Goal: Information Seeking & Learning: Learn about a topic

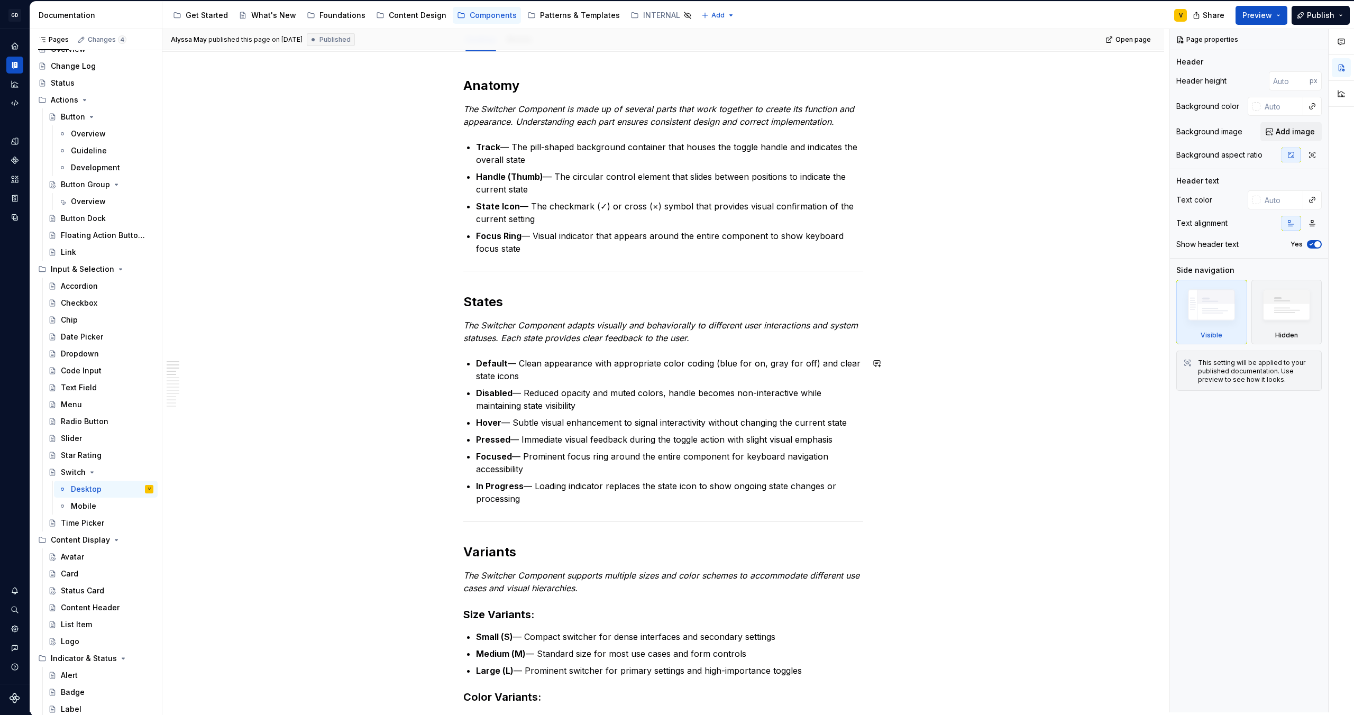
scroll to position [49, 0]
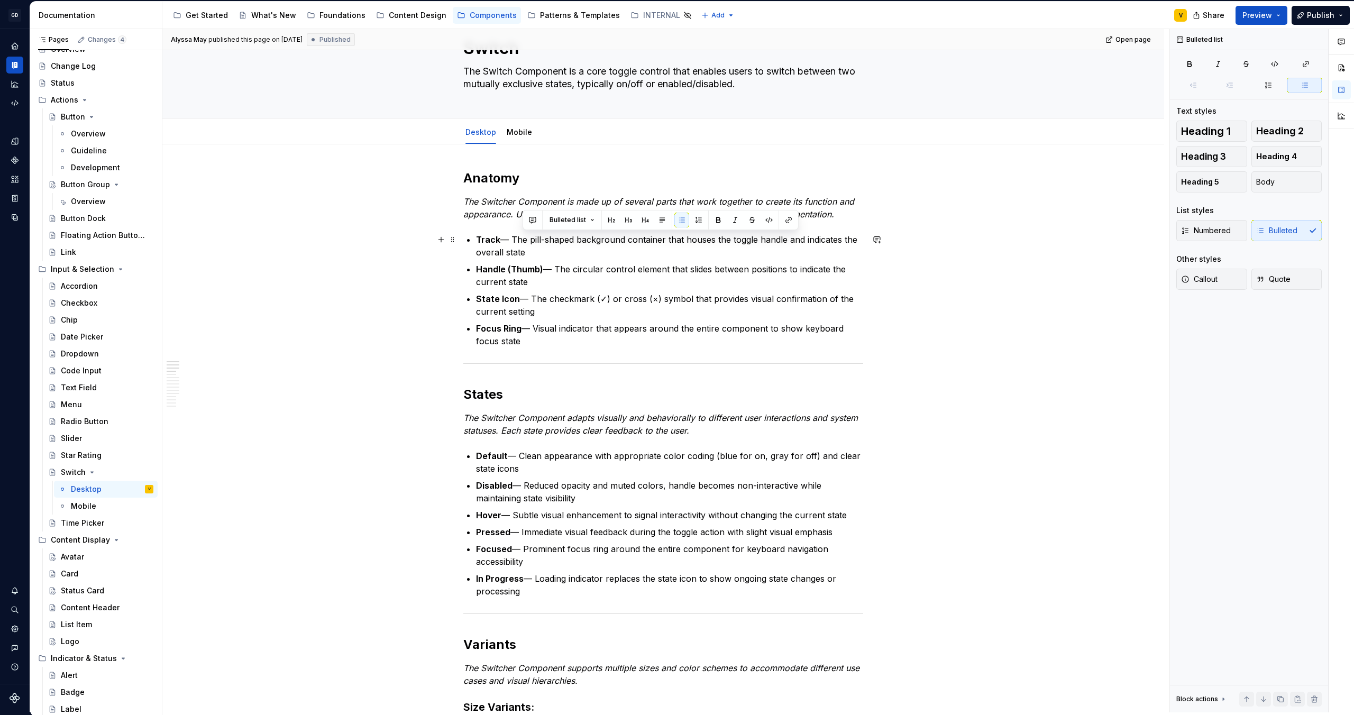
drag, startPoint x: 521, startPoint y: 239, endPoint x: 542, endPoint y: 253, distance: 26.3
click at [542, 253] on p "Track — The pill-shaped background container that houses the toggle handle and …" at bounding box center [669, 245] width 387 height 25
click at [541, 264] on strong "Handle (Thumb)" at bounding box center [509, 269] width 67 height 11
drag, startPoint x: 507, startPoint y: 266, endPoint x: 531, endPoint y: 282, distance: 29.2
click at [531, 282] on p "Handle (Thumb) — The circular control element that slides between positions to …" at bounding box center [669, 275] width 387 height 25
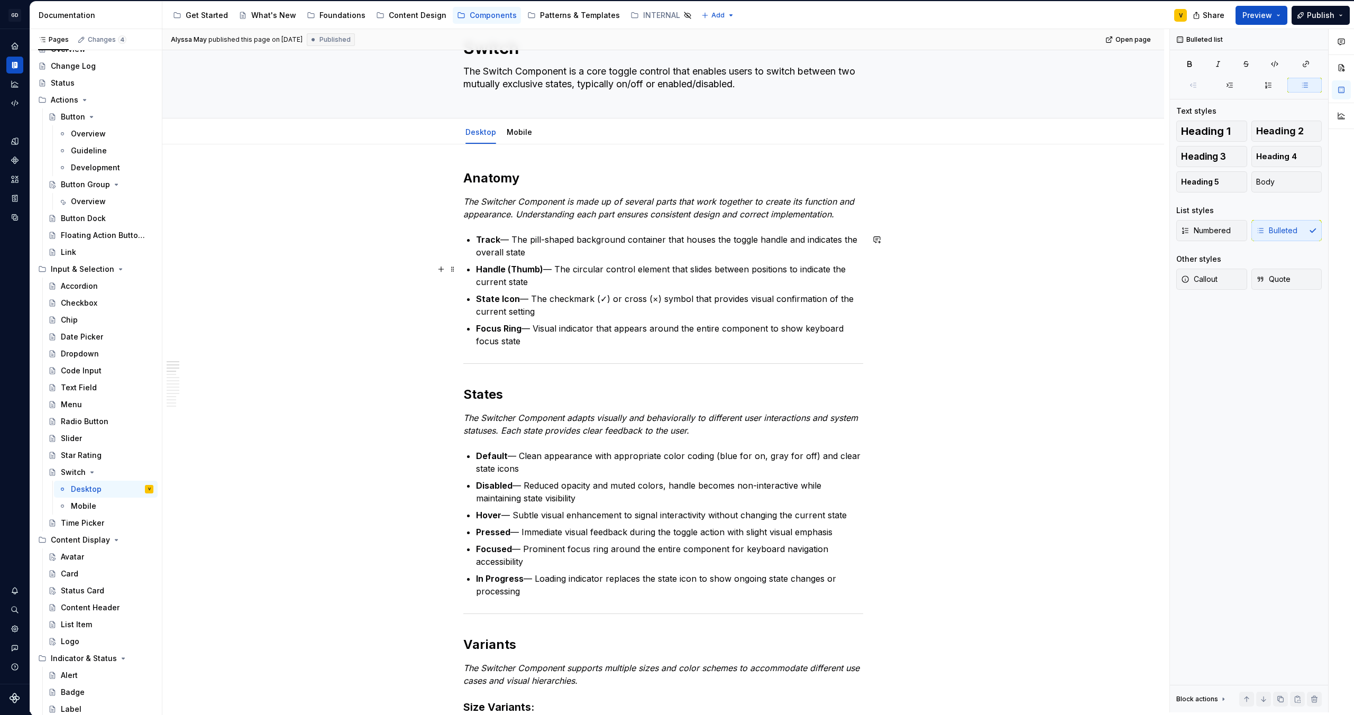
click at [547, 284] on p "Handle (Thumb) — The circular control element that slides between positions to …" at bounding box center [669, 275] width 387 height 25
drag, startPoint x: 548, startPoint y: 284, endPoint x: 475, endPoint y: 279, distance: 73.2
click at [476, 279] on p "Handle (Thumb) — The circular control element that slides between positions to …" at bounding box center [669, 275] width 387 height 25
click at [514, 341] on p "Focus Ring — Visual indicator that appears around the entire component to show …" at bounding box center [669, 334] width 387 height 25
drag, startPoint x: 526, startPoint y: 347, endPoint x: 470, endPoint y: 324, distance: 60.5
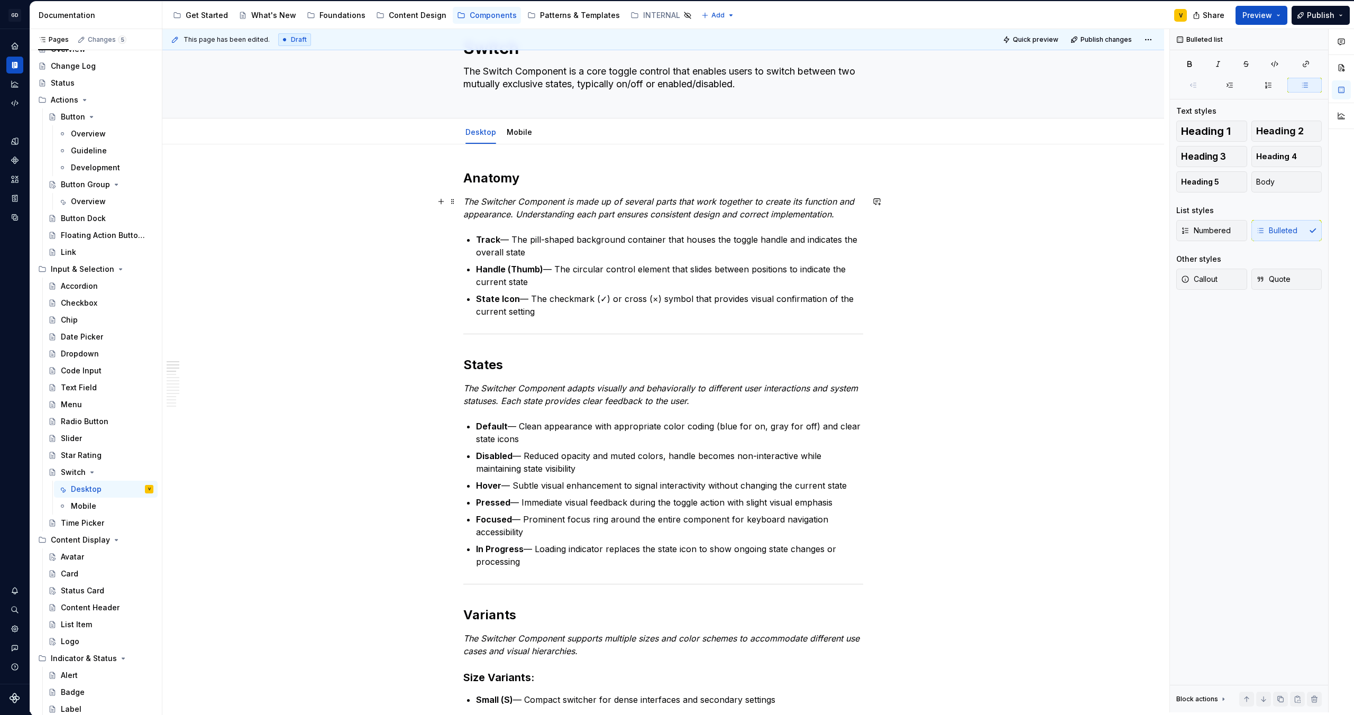
click at [520, 220] on p "The Switcher Component is made up of several parts that work together to create…" at bounding box center [663, 207] width 400 height 25
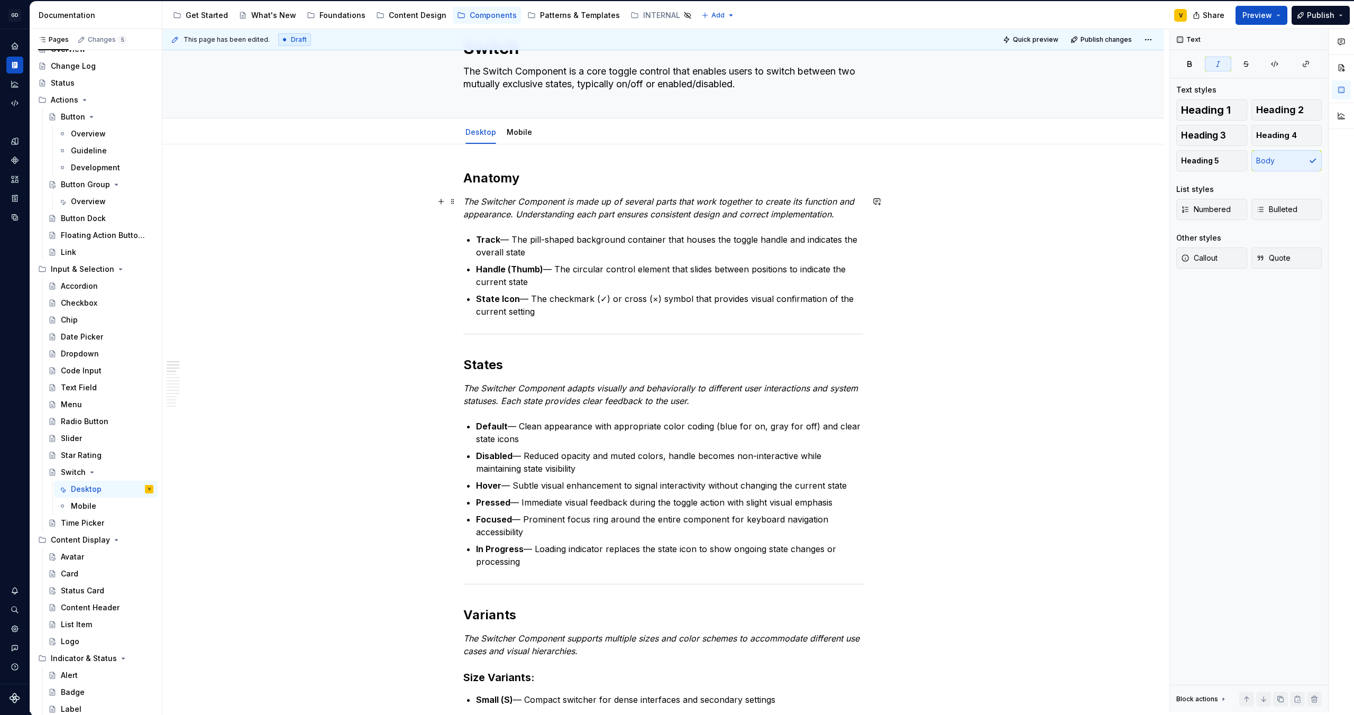
click at [845, 215] on p "The Switcher Component is made up of several parts that work together to create…" at bounding box center [663, 207] width 400 height 25
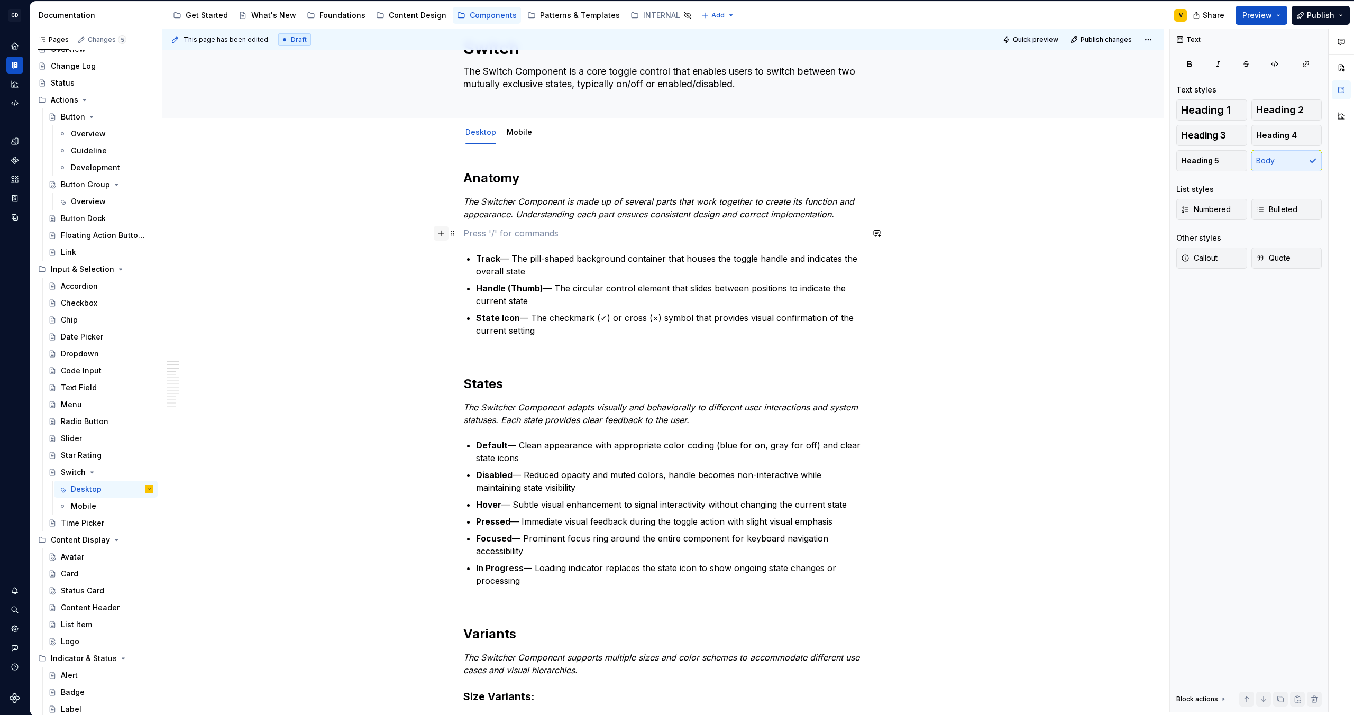
click at [437, 234] on button "button" at bounding box center [441, 233] width 15 height 15
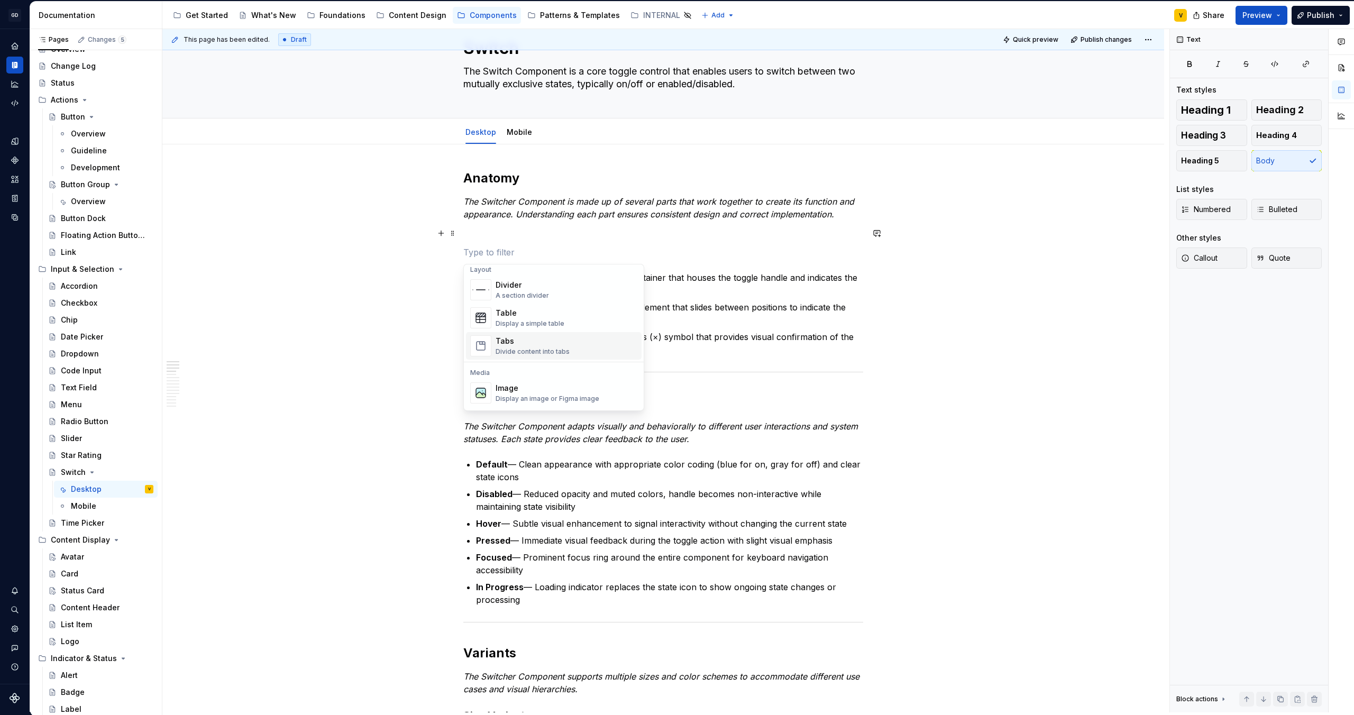
scroll to position [369, 0]
click at [500, 376] on div "Image Display an image or Figma image" at bounding box center [548, 376] width 104 height 20
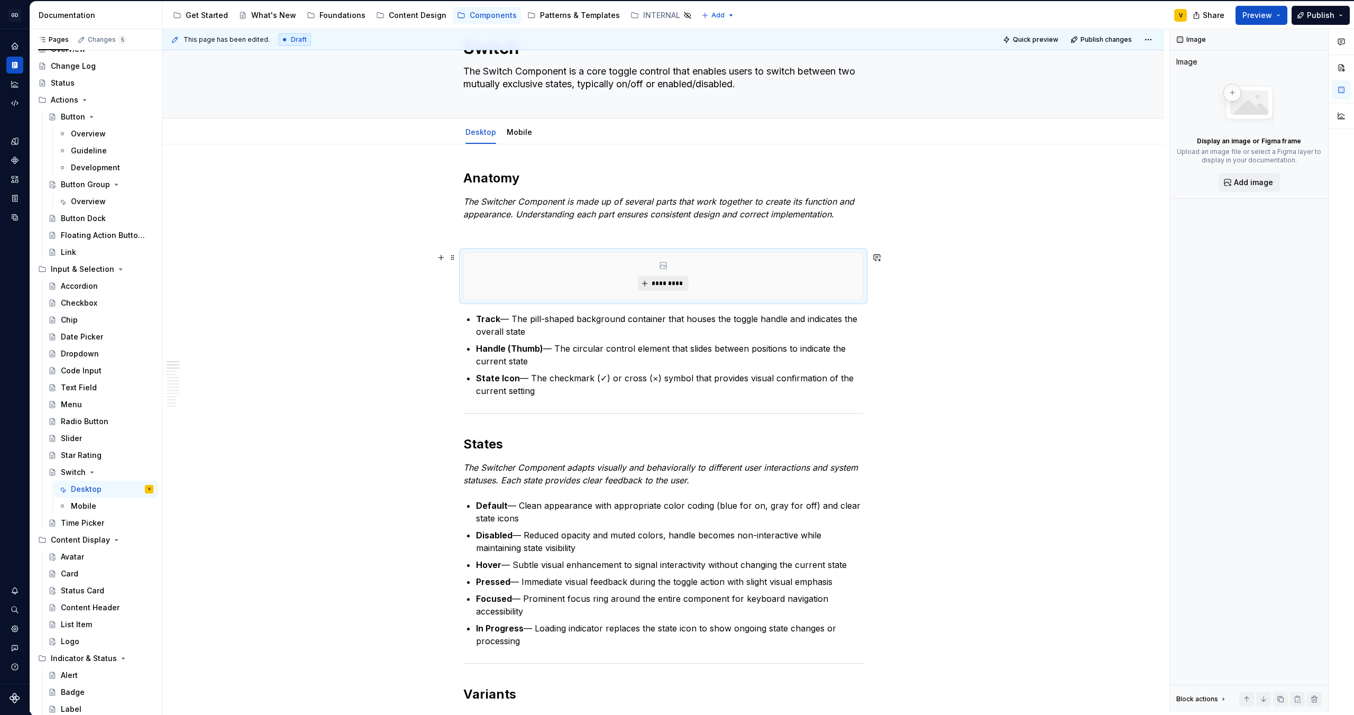
click at [664, 284] on span "*********" at bounding box center [667, 283] width 32 height 8
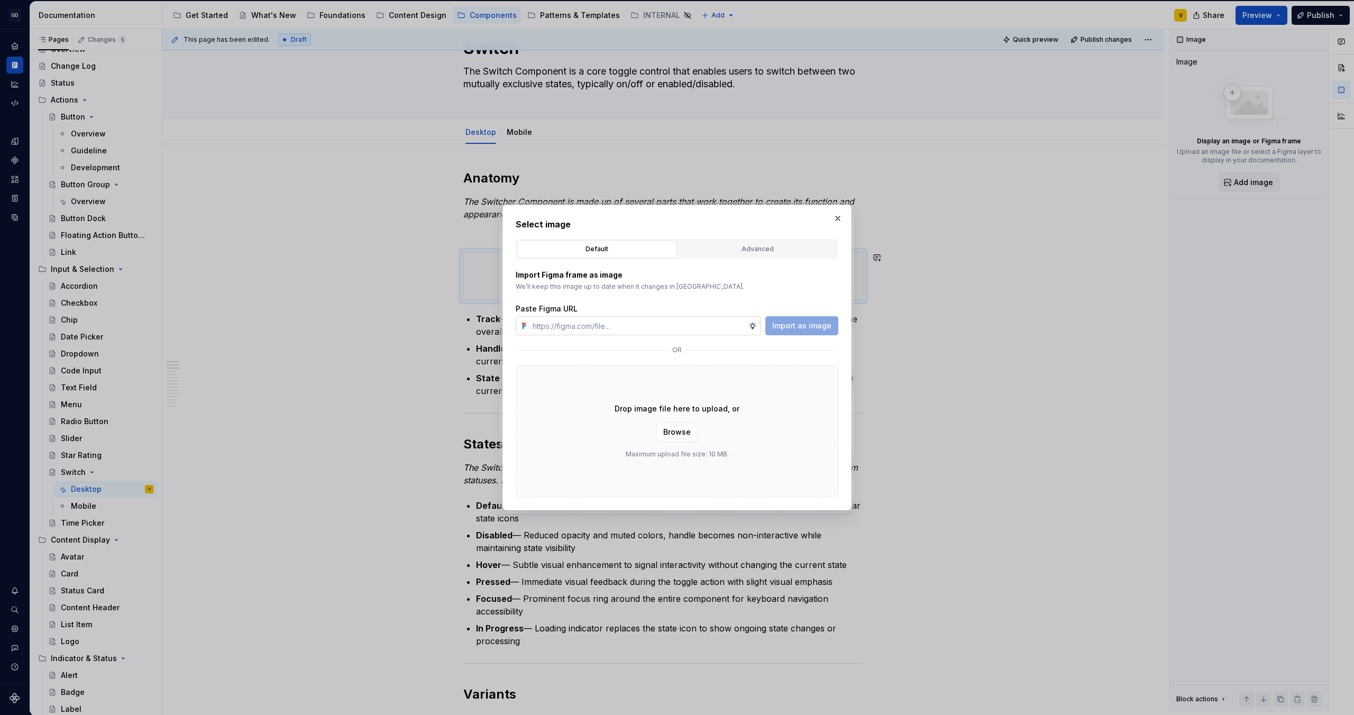
type textarea "*"
type input "[URL][DOMAIN_NAME]"
click at [790, 325] on span "Import as image" at bounding box center [801, 326] width 59 height 11
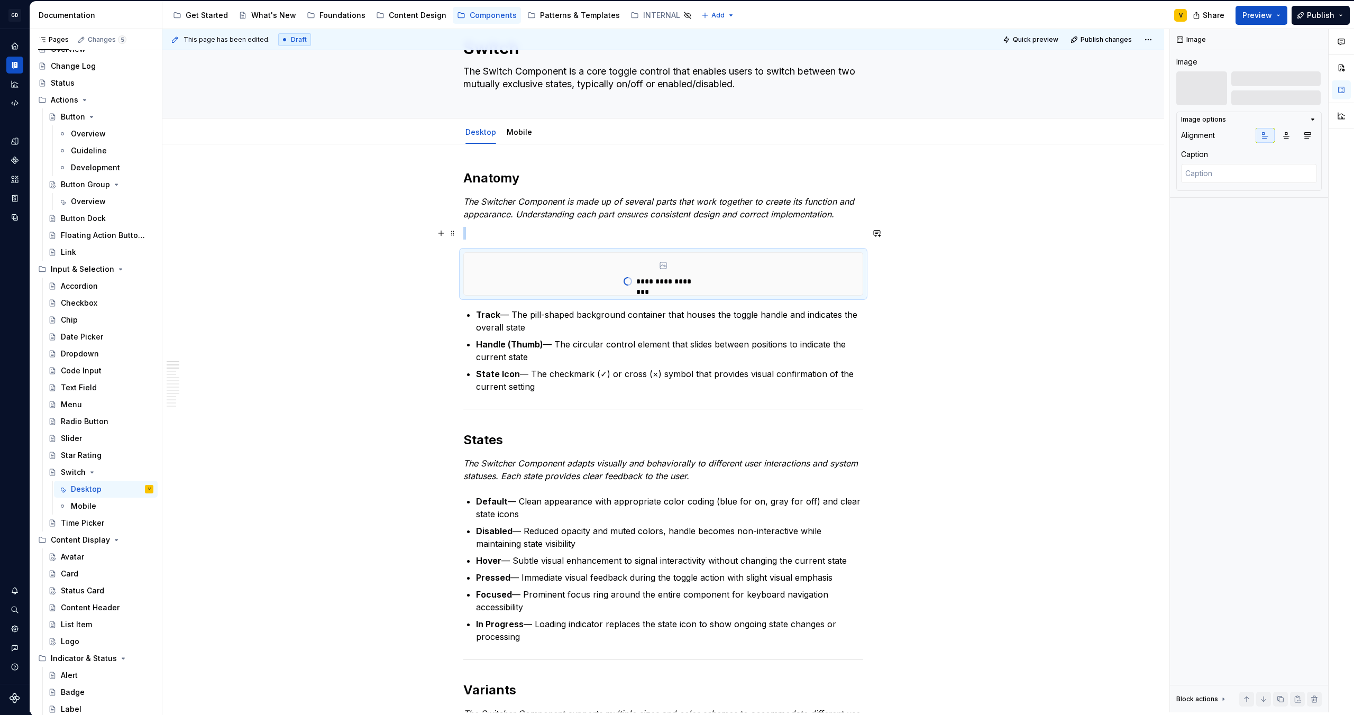
click at [522, 234] on p at bounding box center [663, 233] width 400 height 13
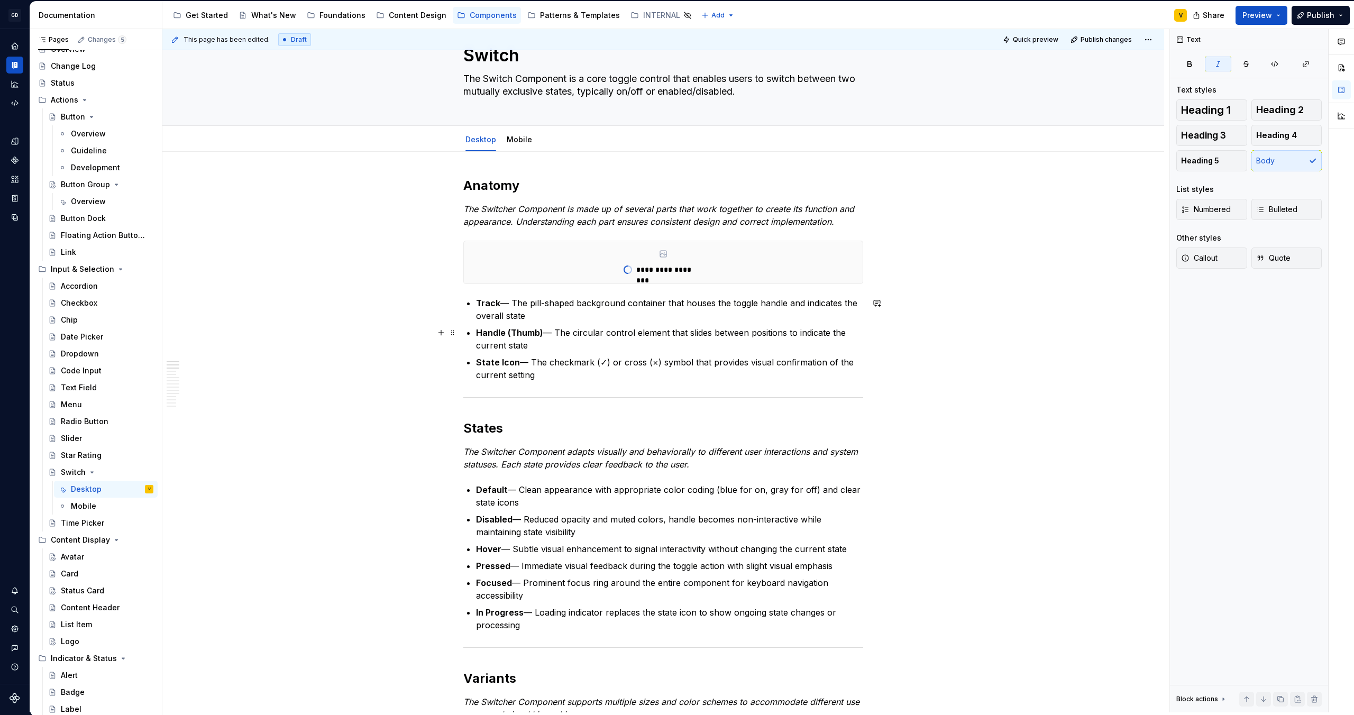
scroll to position [36, 0]
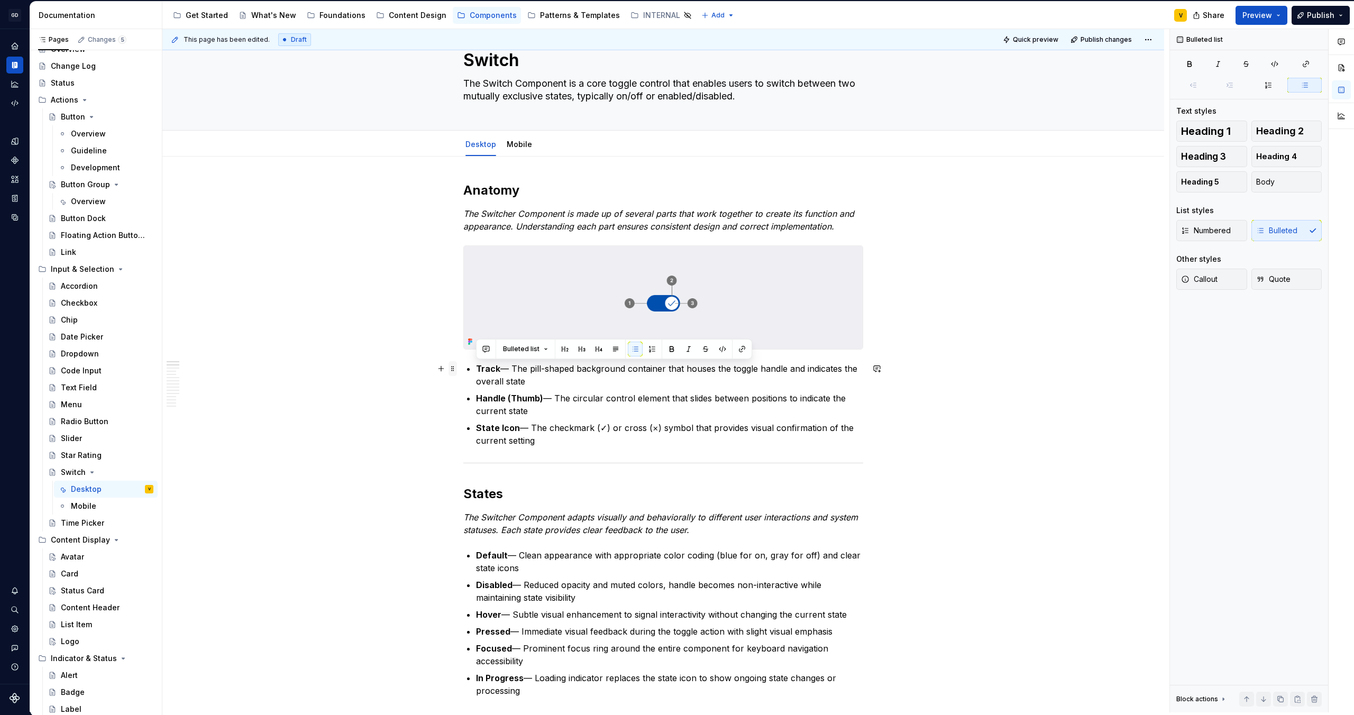
drag, startPoint x: 542, startPoint y: 443, endPoint x: 453, endPoint y: 369, distance: 115.3
click at [651, 349] on button "button" at bounding box center [652, 349] width 15 height 15
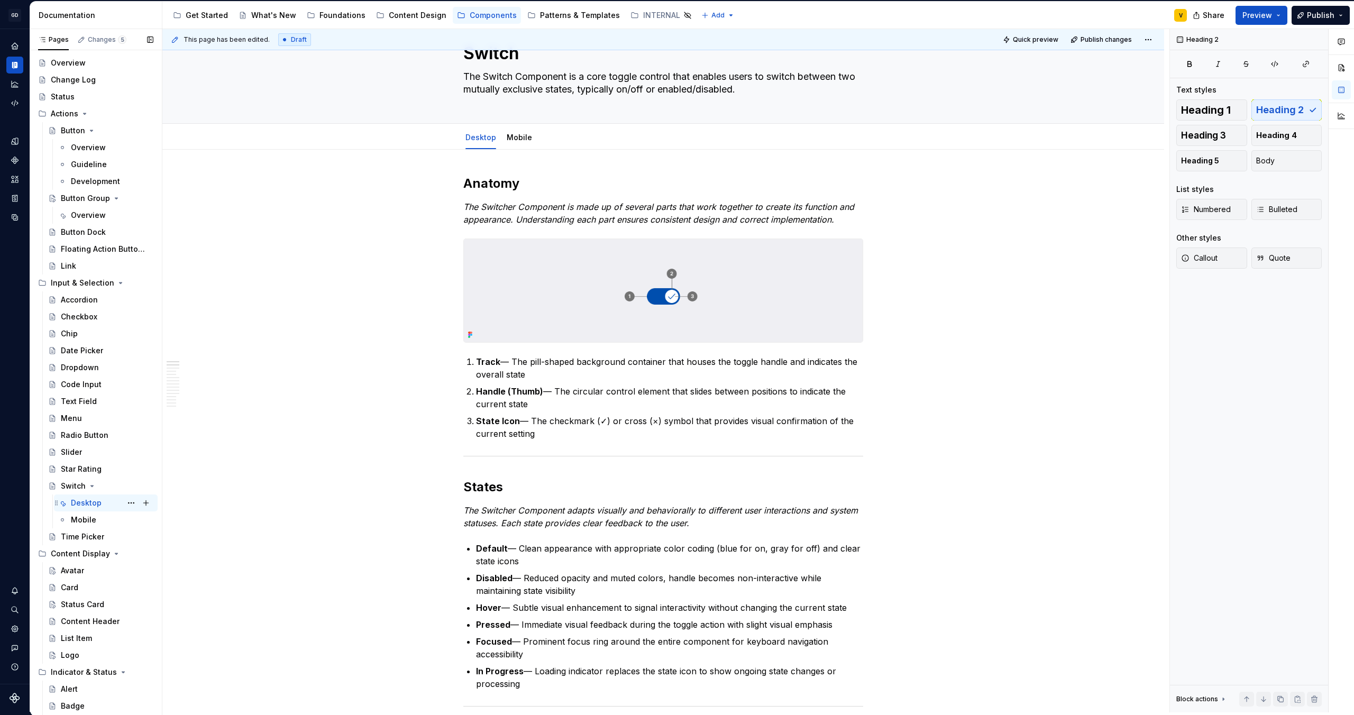
scroll to position [20, 0]
click at [77, 574] on div "Avatar" at bounding box center [72, 569] width 23 height 11
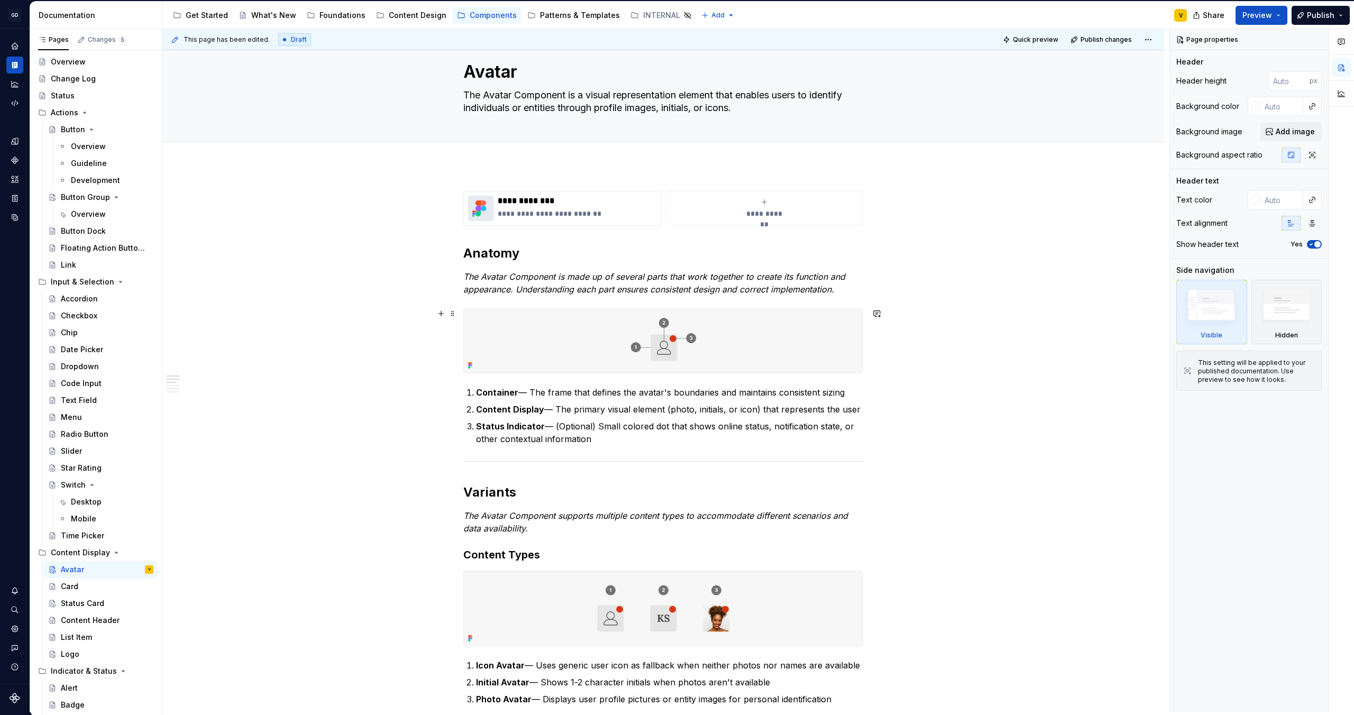
scroll to position [26, 0]
click at [97, 503] on div "Desktop" at bounding box center [86, 502] width 31 height 11
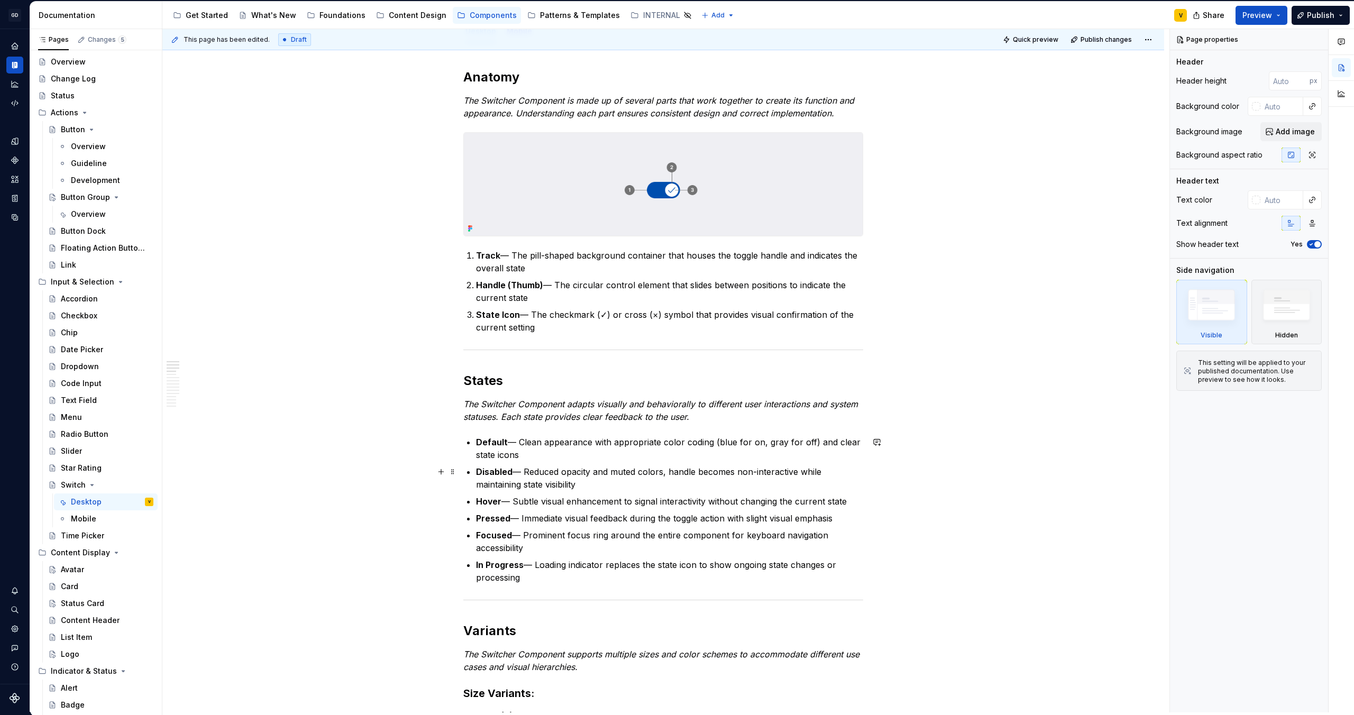
scroll to position [161, 0]
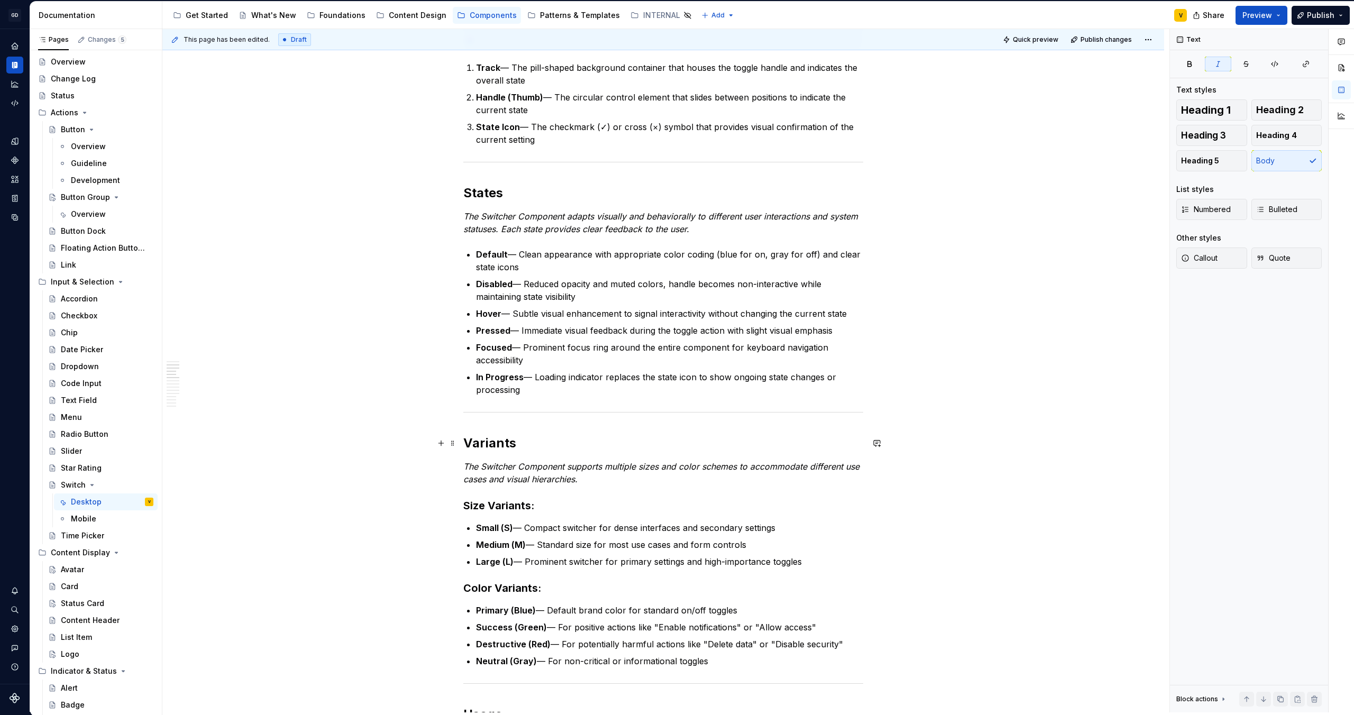
scroll to position [468, 0]
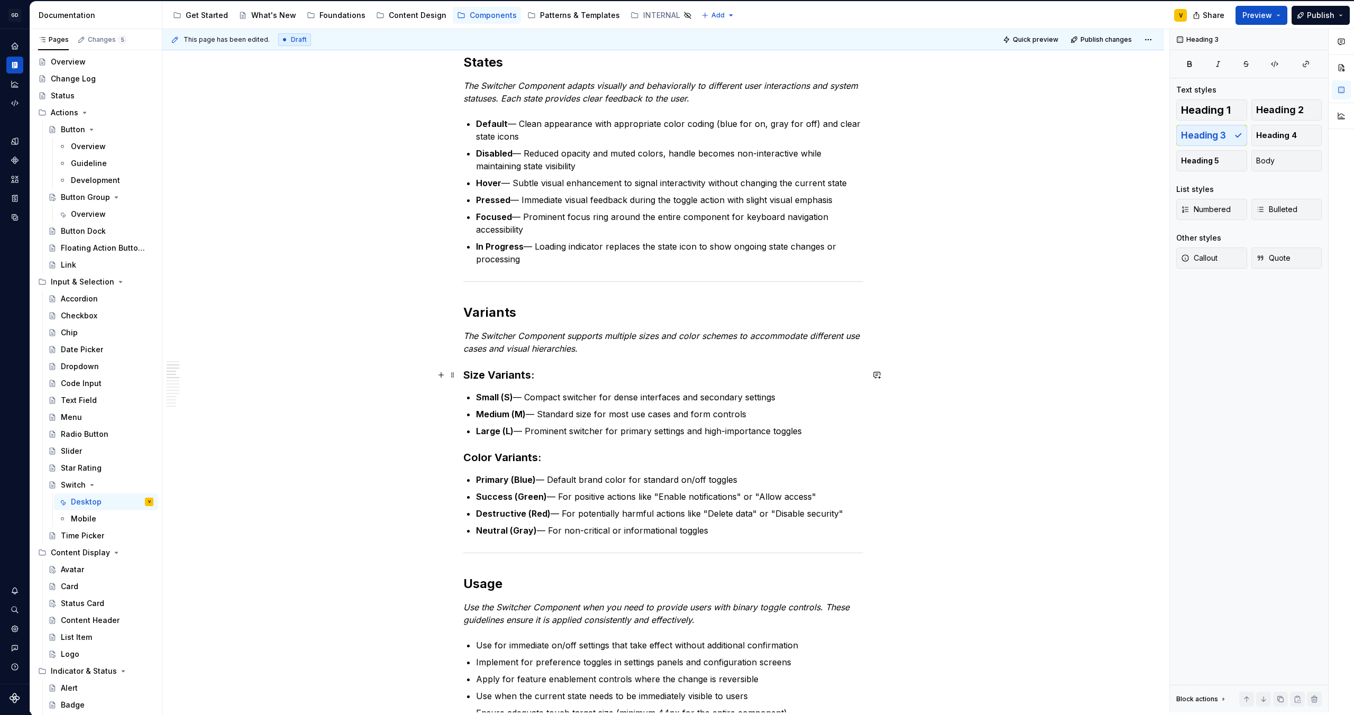
click at [541, 378] on h3 "Size Variants:" at bounding box center [663, 375] width 400 height 15
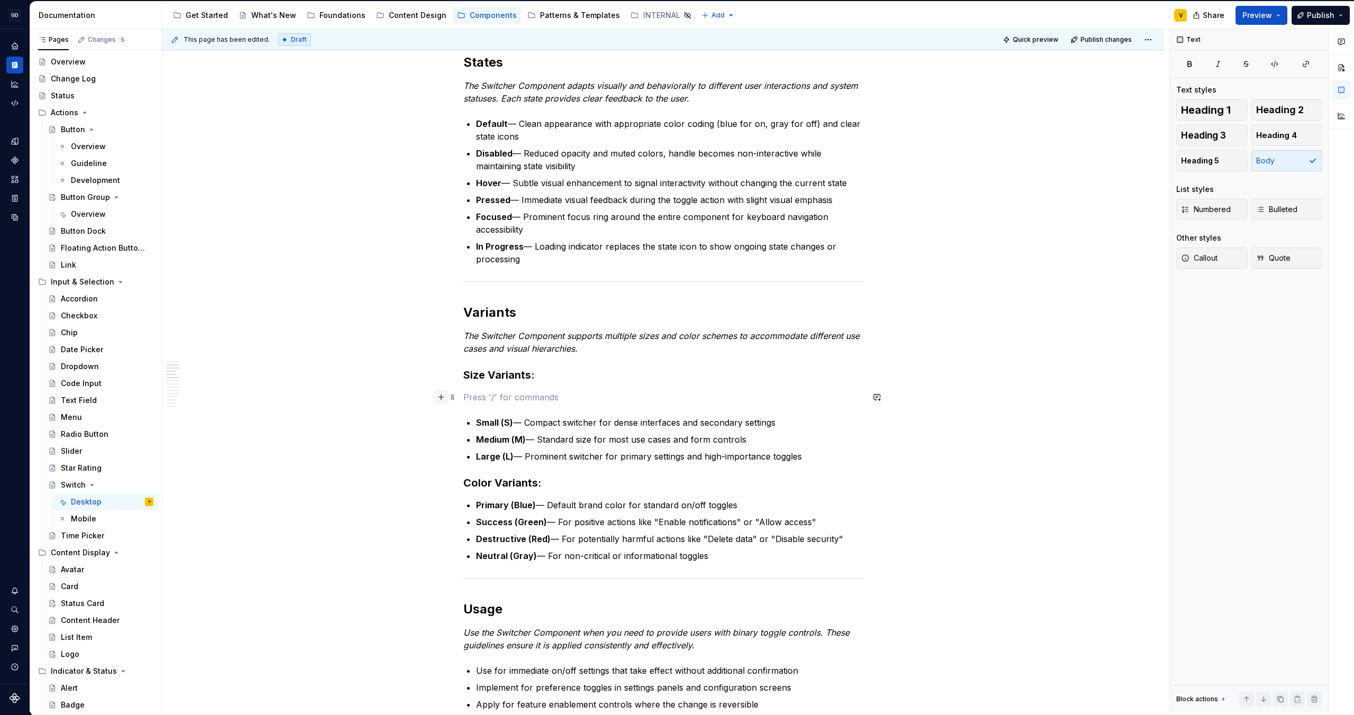
click at [441, 395] on button "button" at bounding box center [441, 397] width 15 height 15
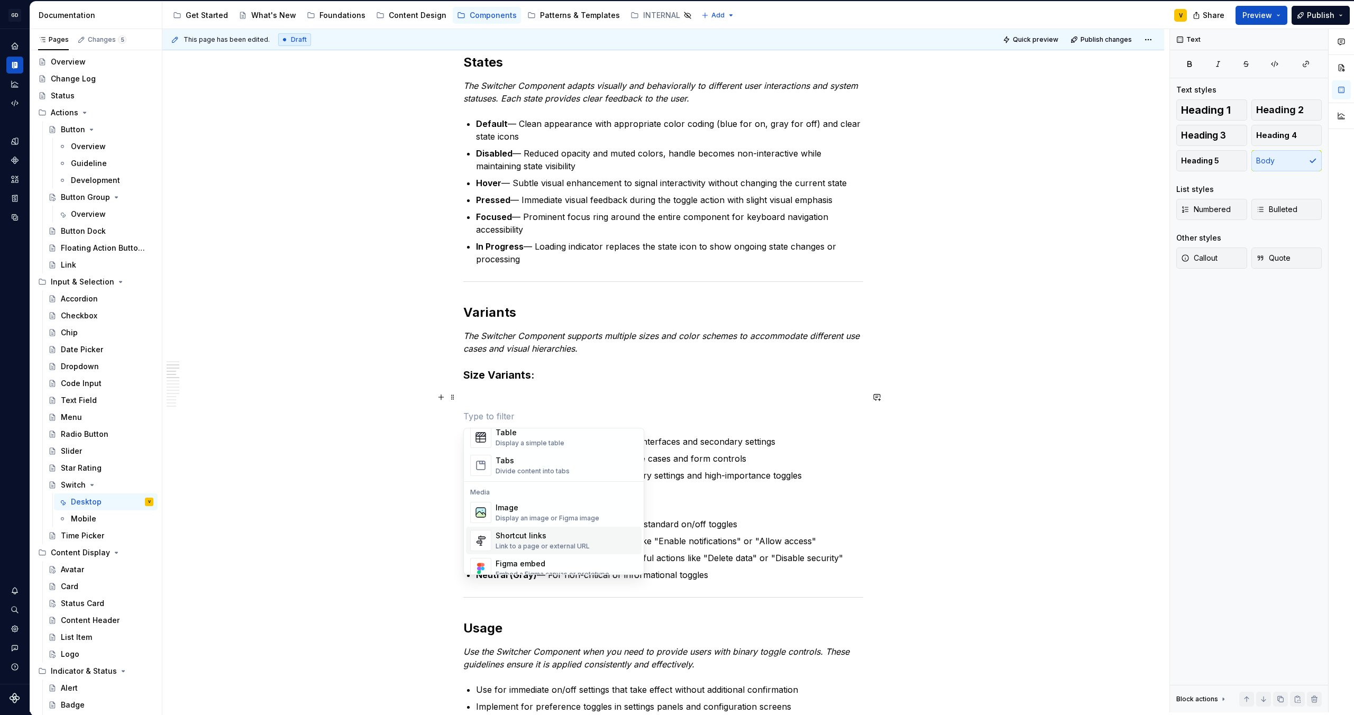
scroll to position [404, 0]
click at [507, 507] on div "Display an image or Figma image" at bounding box center [548, 510] width 104 height 8
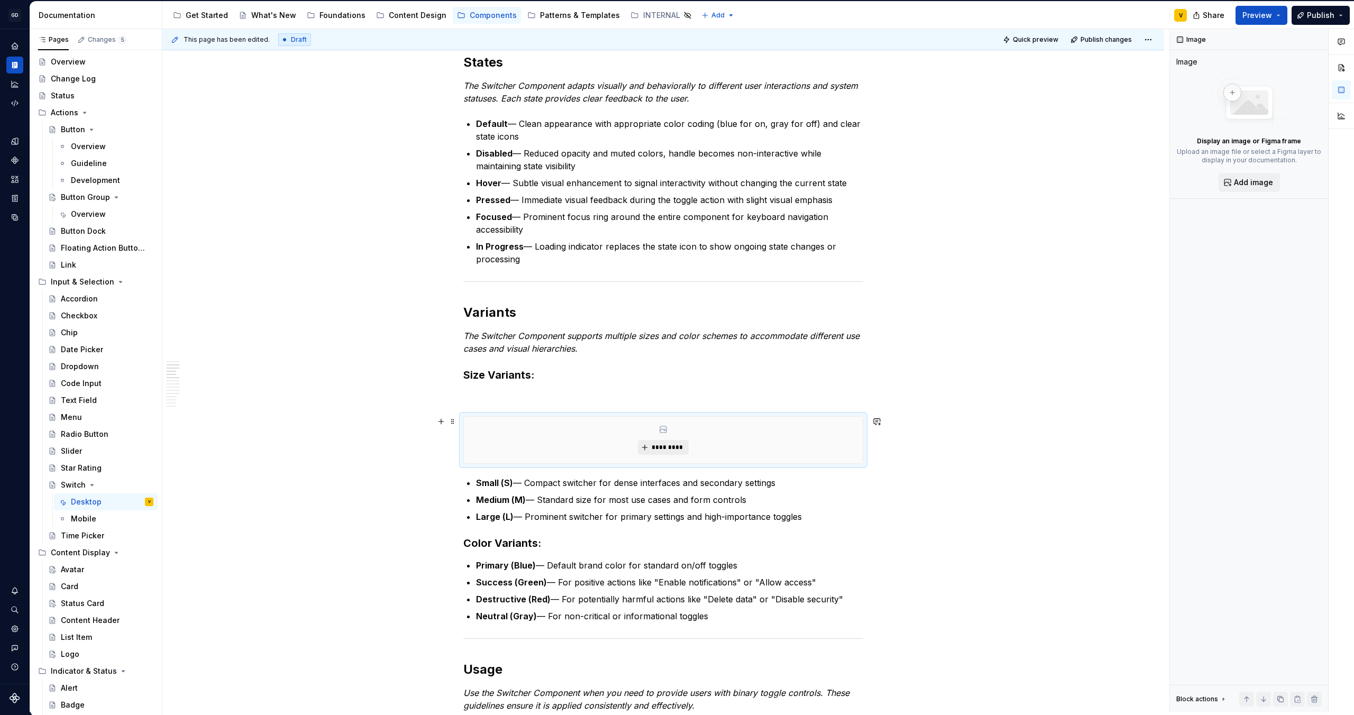
click at [671, 445] on span "*********" at bounding box center [667, 447] width 32 height 8
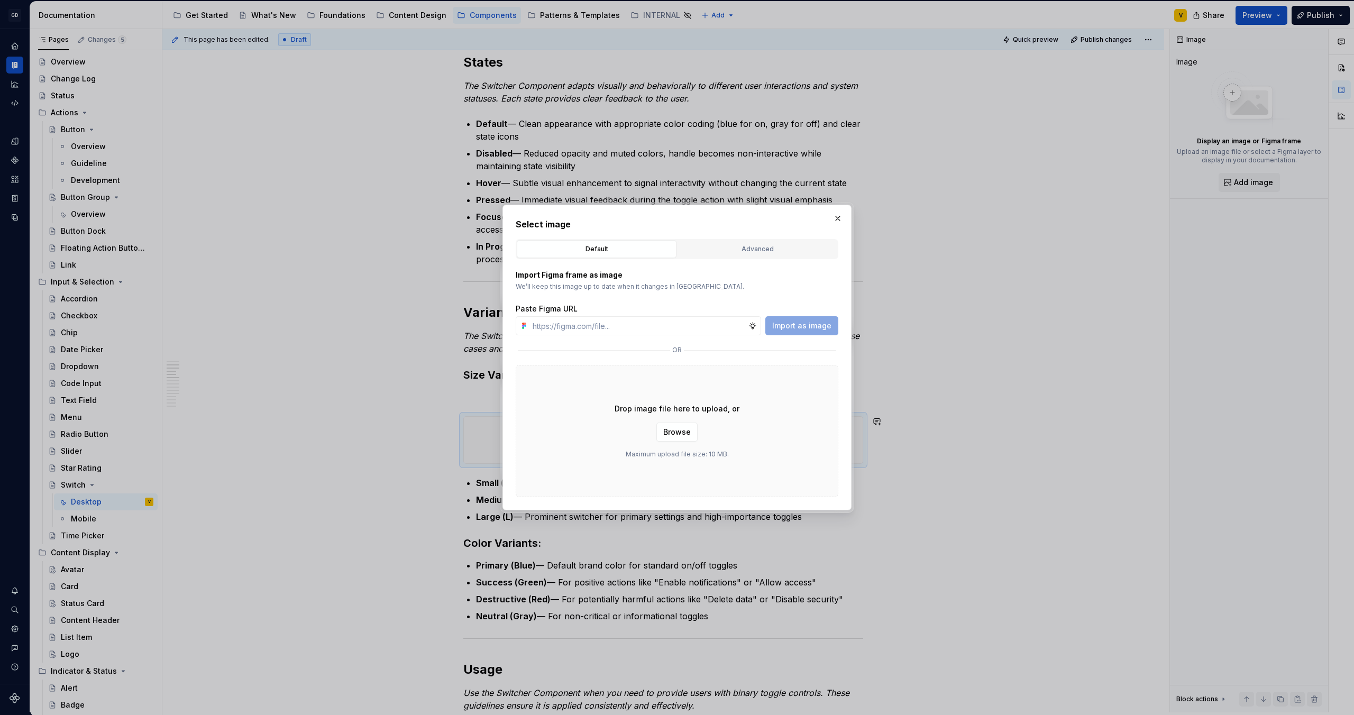
type textarea "*"
type input "1 2 3 99"
type textarea "*"
drag, startPoint x: 591, startPoint y: 327, endPoint x: 508, endPoint y: 326, distance: 82.5
click at [508, 326] on div "Select image Default Advanced Import Figma frame as image We’ll keep this image…" at bounding box center [677, 358] width 349 height 306
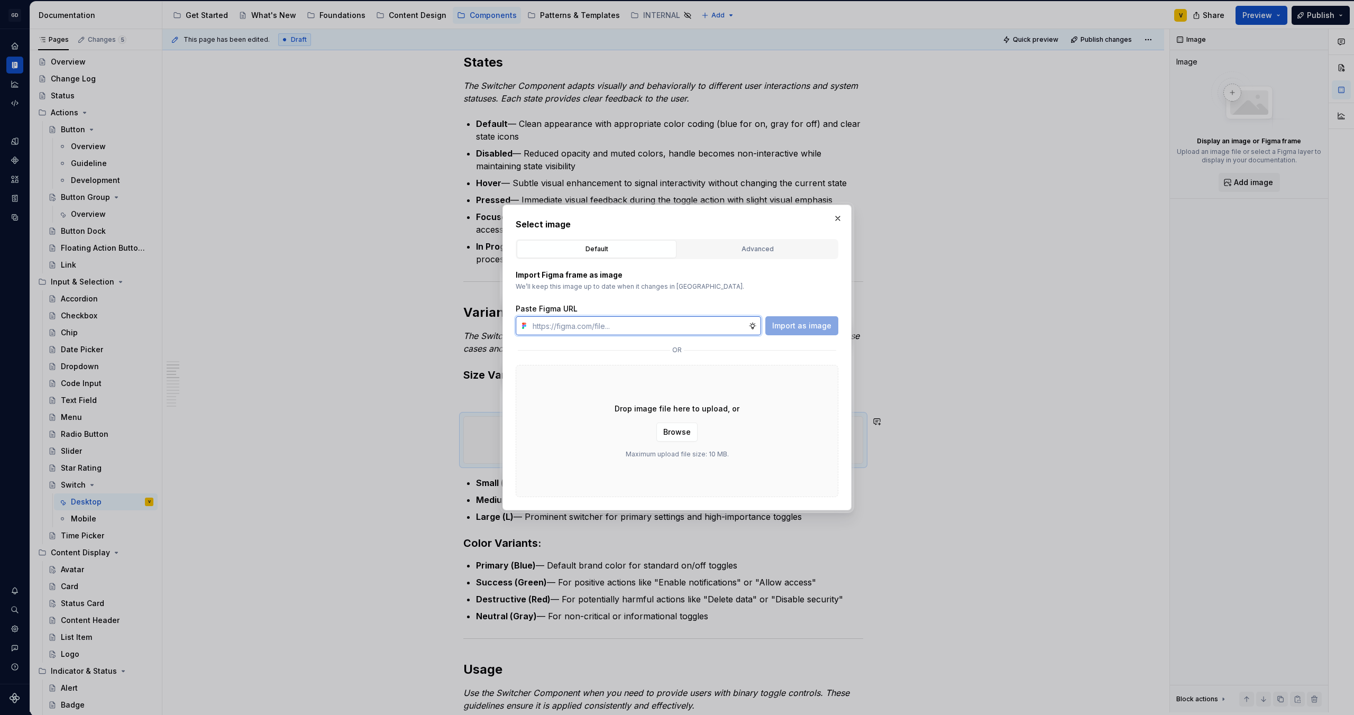
paste input "[URL][DOMAIN_NAME]"
type input "[URL][DOMAIN_NAME]"
click at [791, 326] on span "Import as image" at bounding box center [801, 326] width 59 height 11
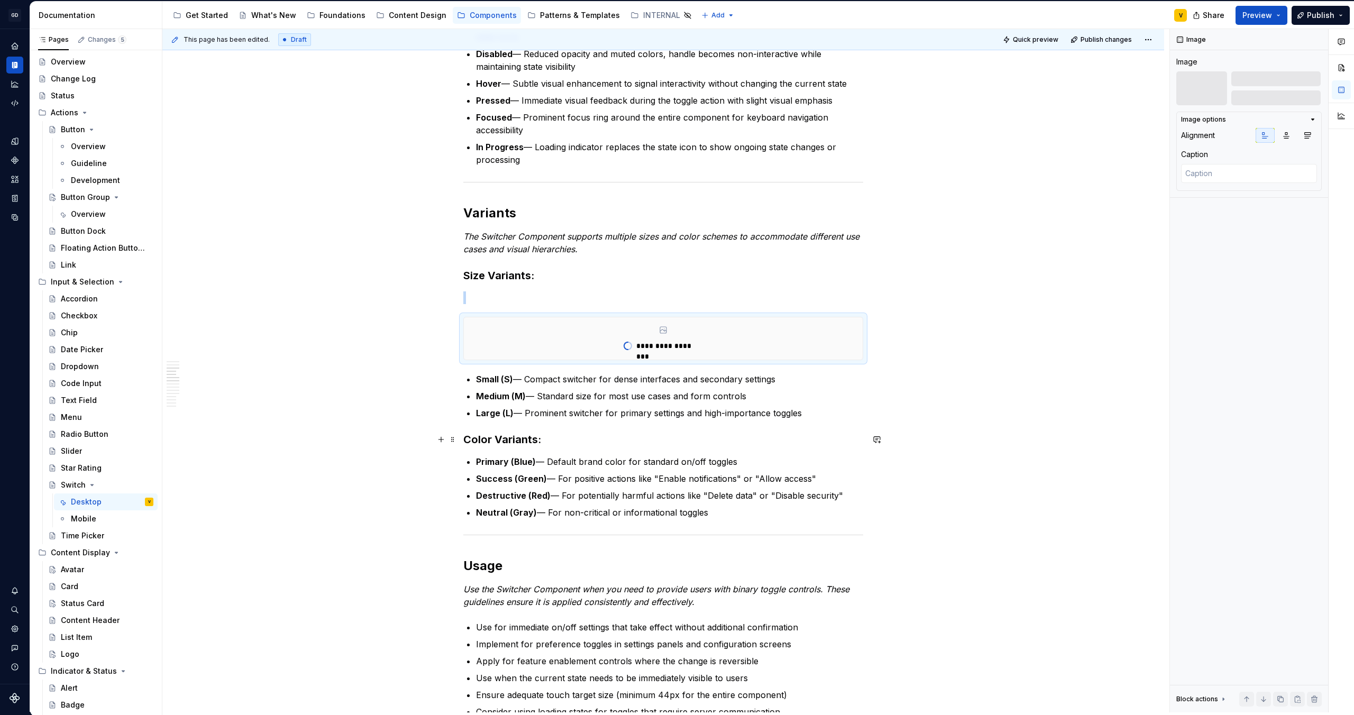
scroll to position [628, 0]
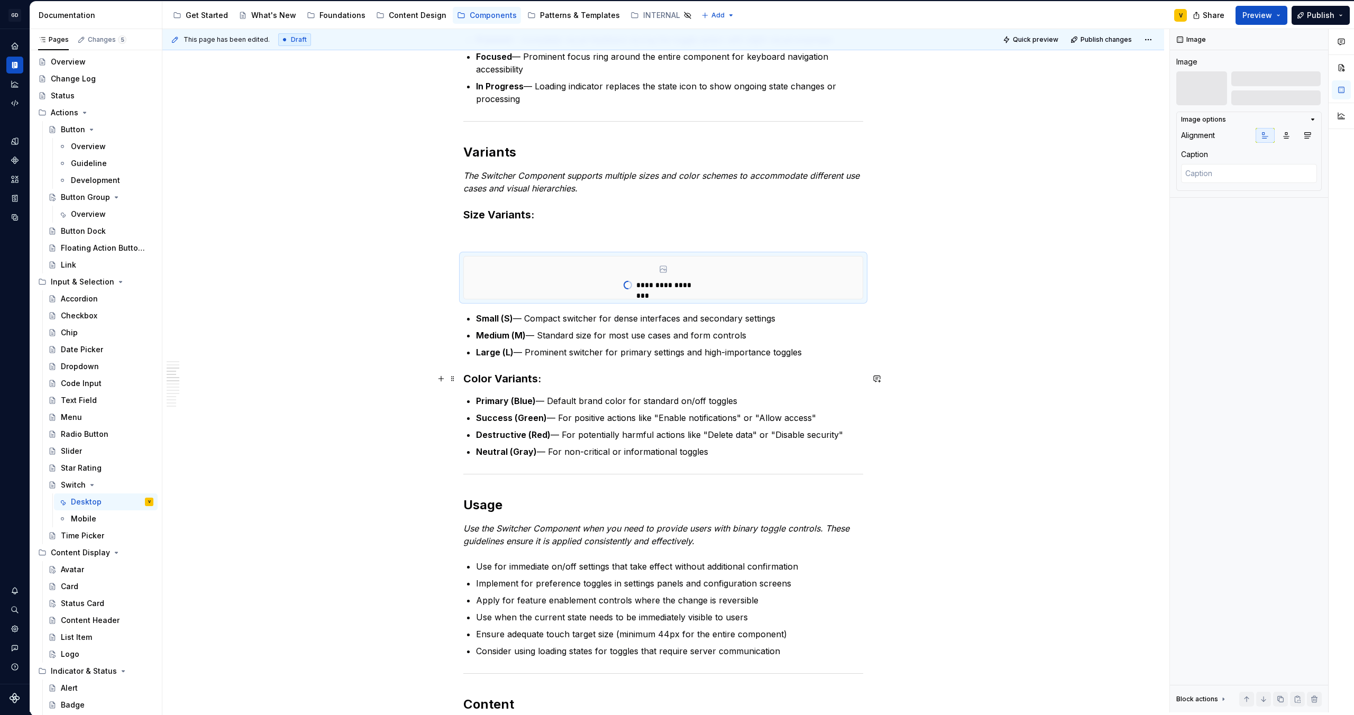
click at [590, 376] on h3 "Color Variants:" at bounding box center [663, 378] width 400 height 15
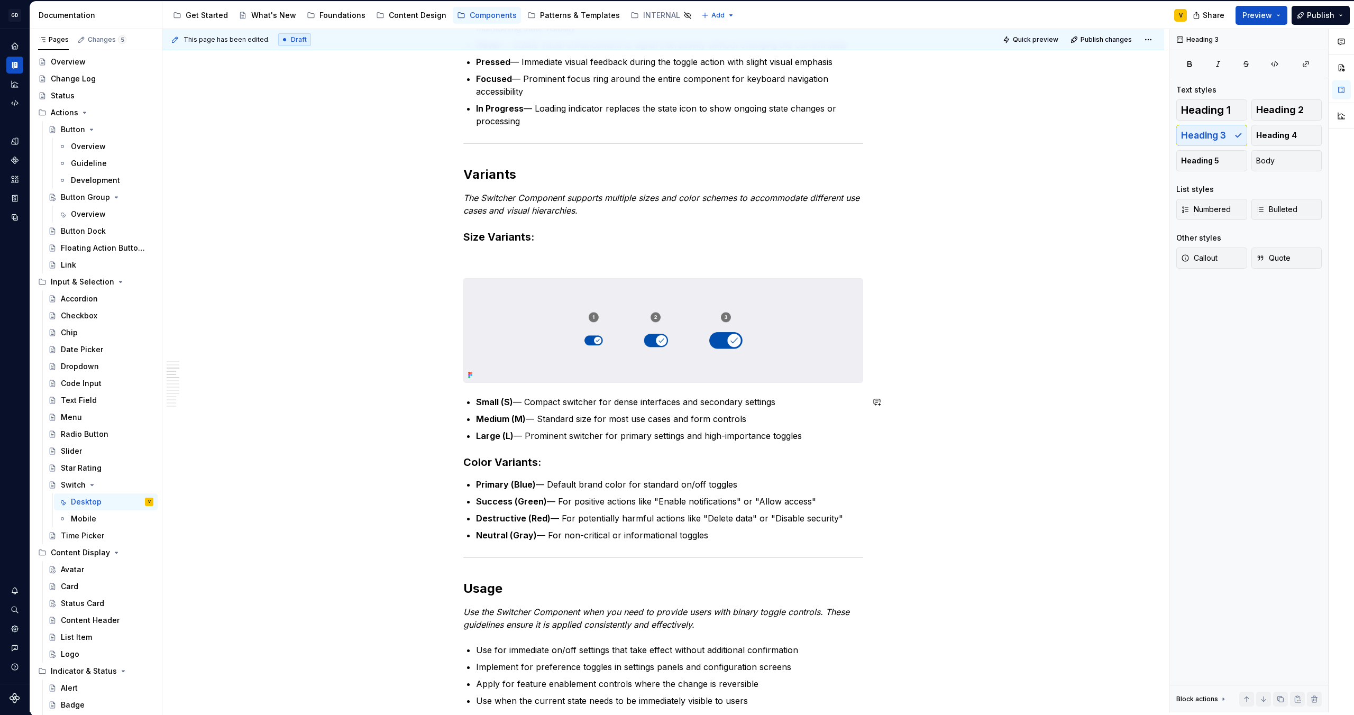
scroll to position [615, 0]
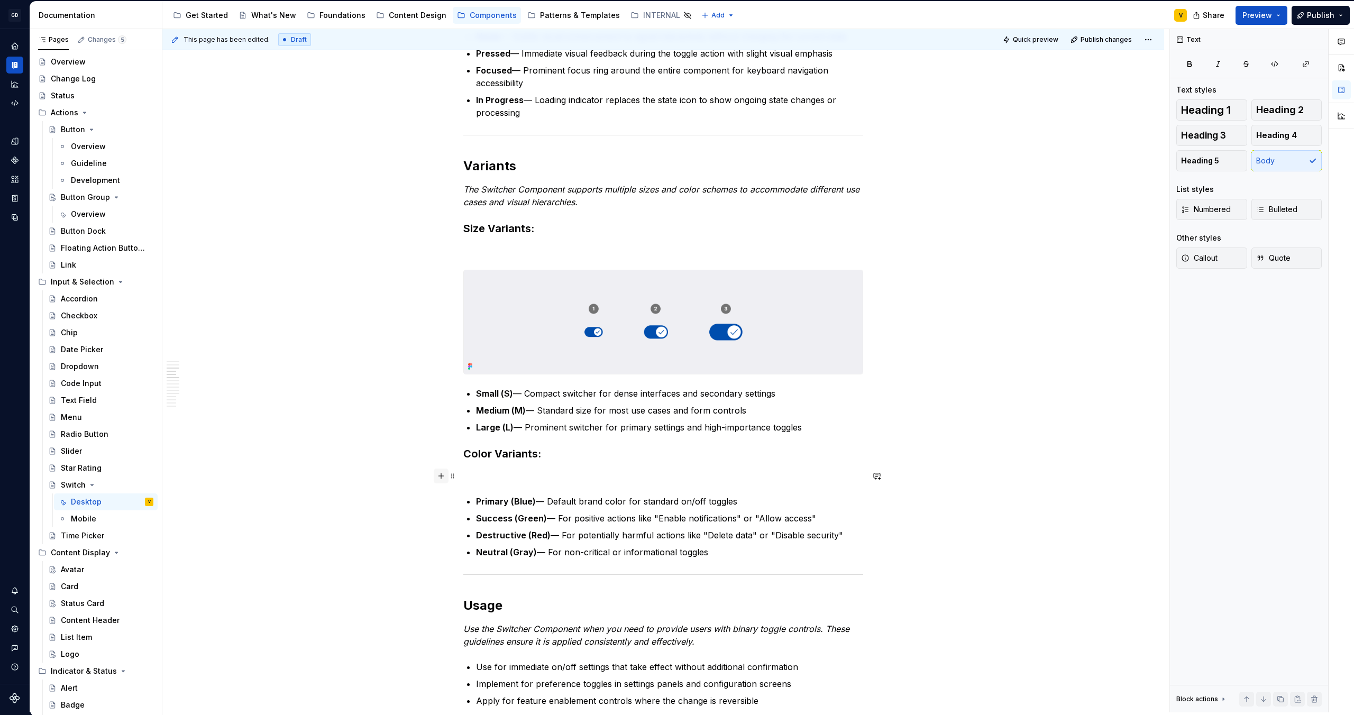
click at [443, 479] on button "button" at bounding box center [441, 476] width 15 height 15
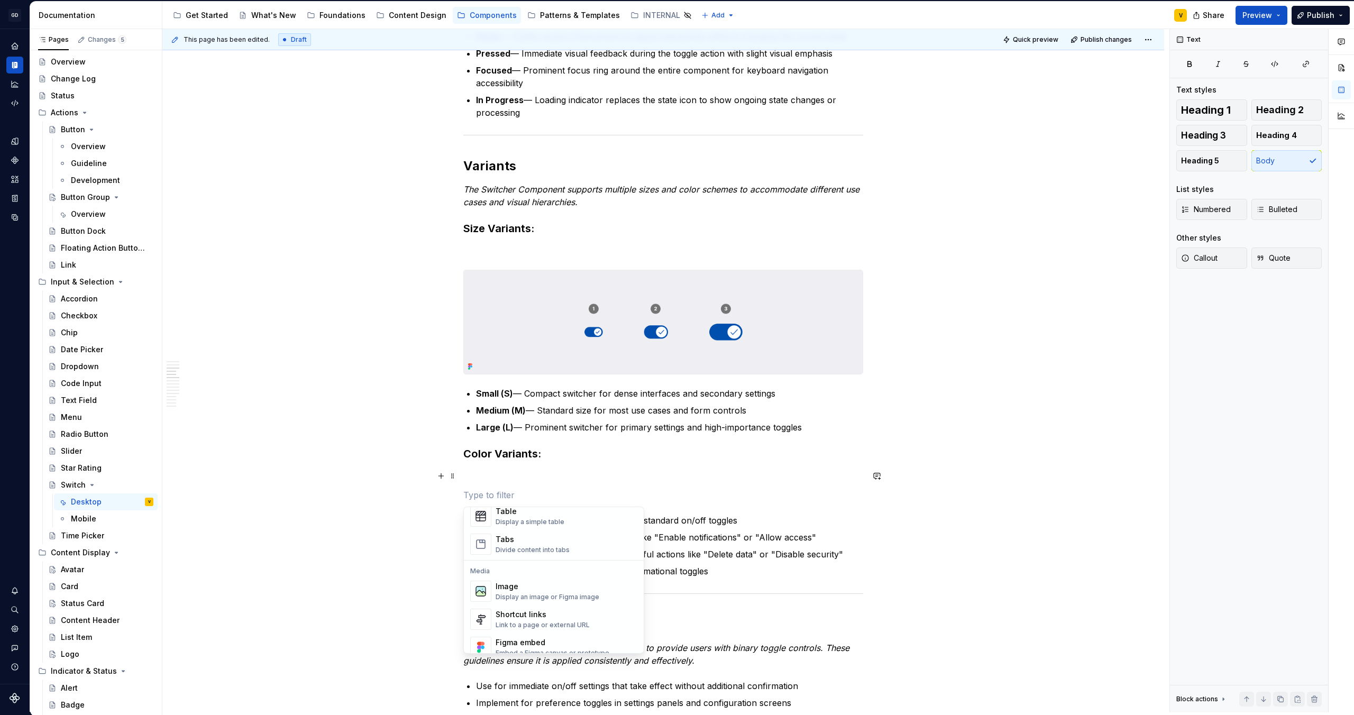
scroll to position [416, 0]
click at [490, 574] on img "Suggestions" at bounding box center [481, 571] width 20 height 21
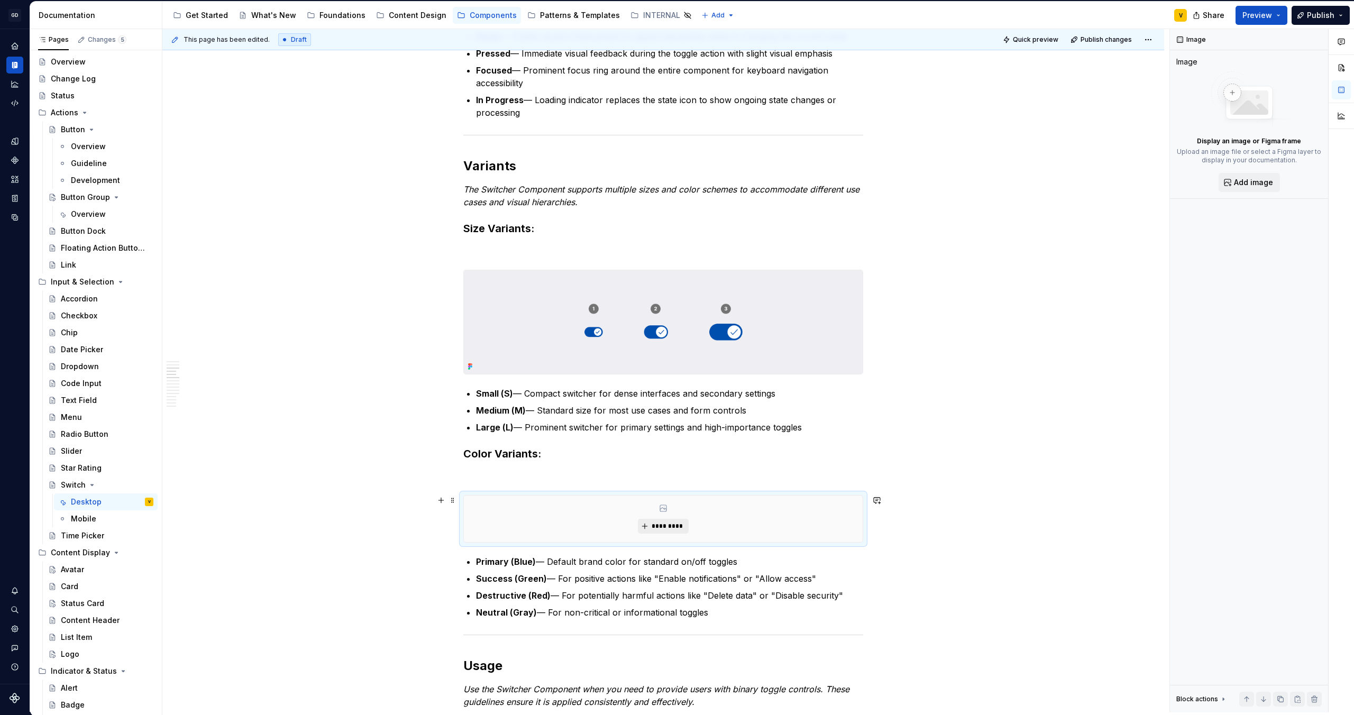
click at [661, 526] on span "*********" at bounding box center [667, 526] width 32 height 8
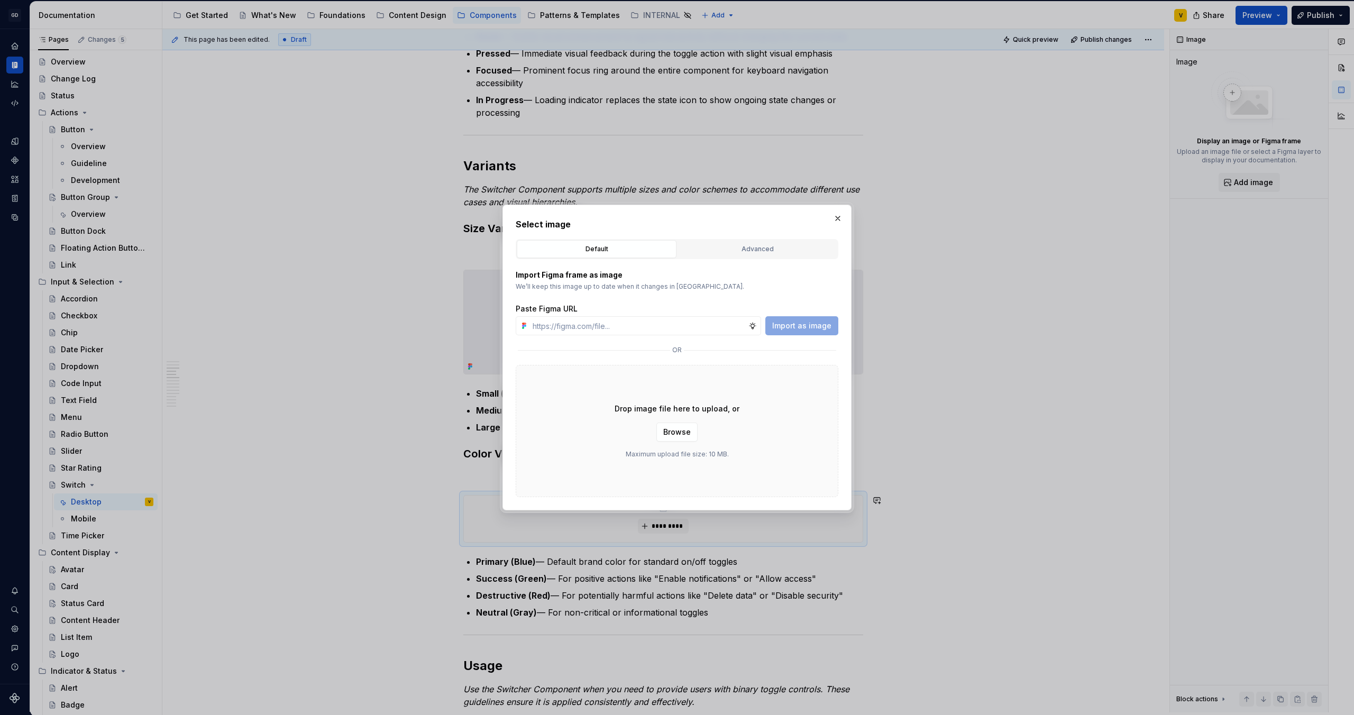
type textarea "*"
type input "[URL][DOMAIN_NAME]"
click at [800, 323] on span "Import as image" at bounding box center [801, 326] width 59 height 11
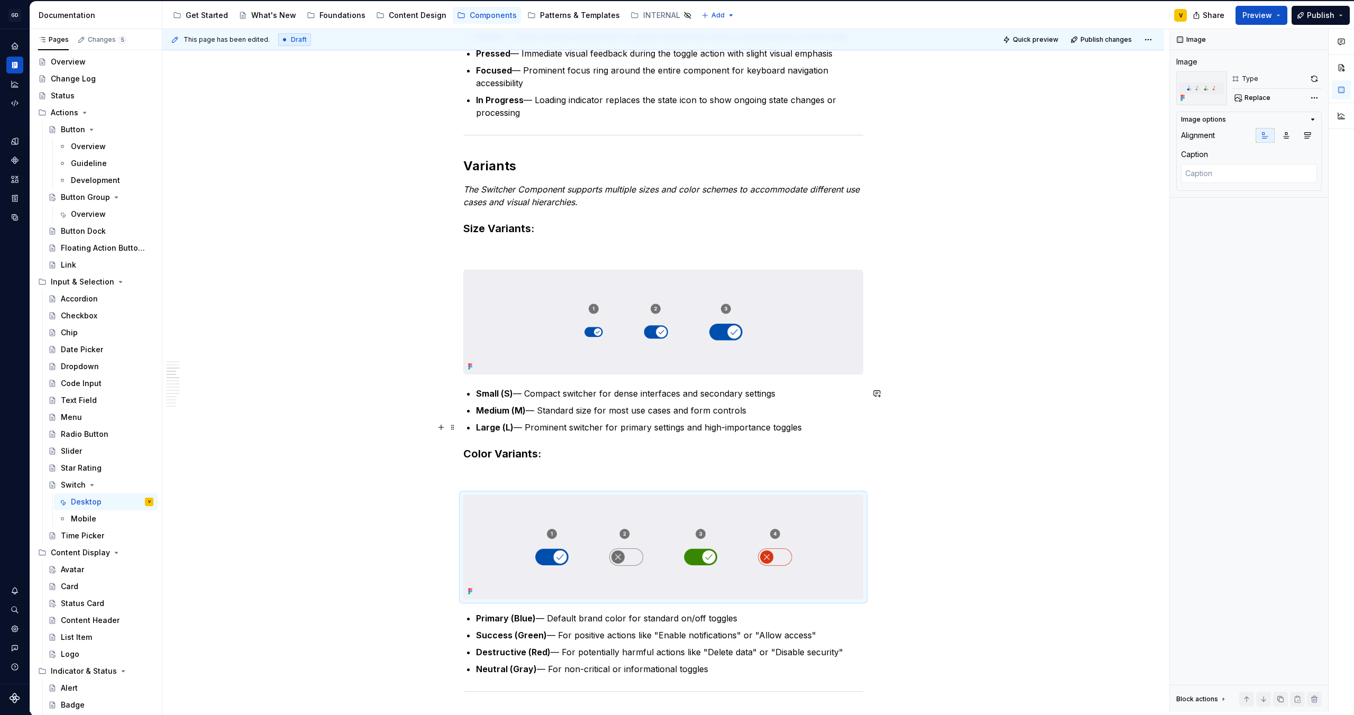
type textarea "*"
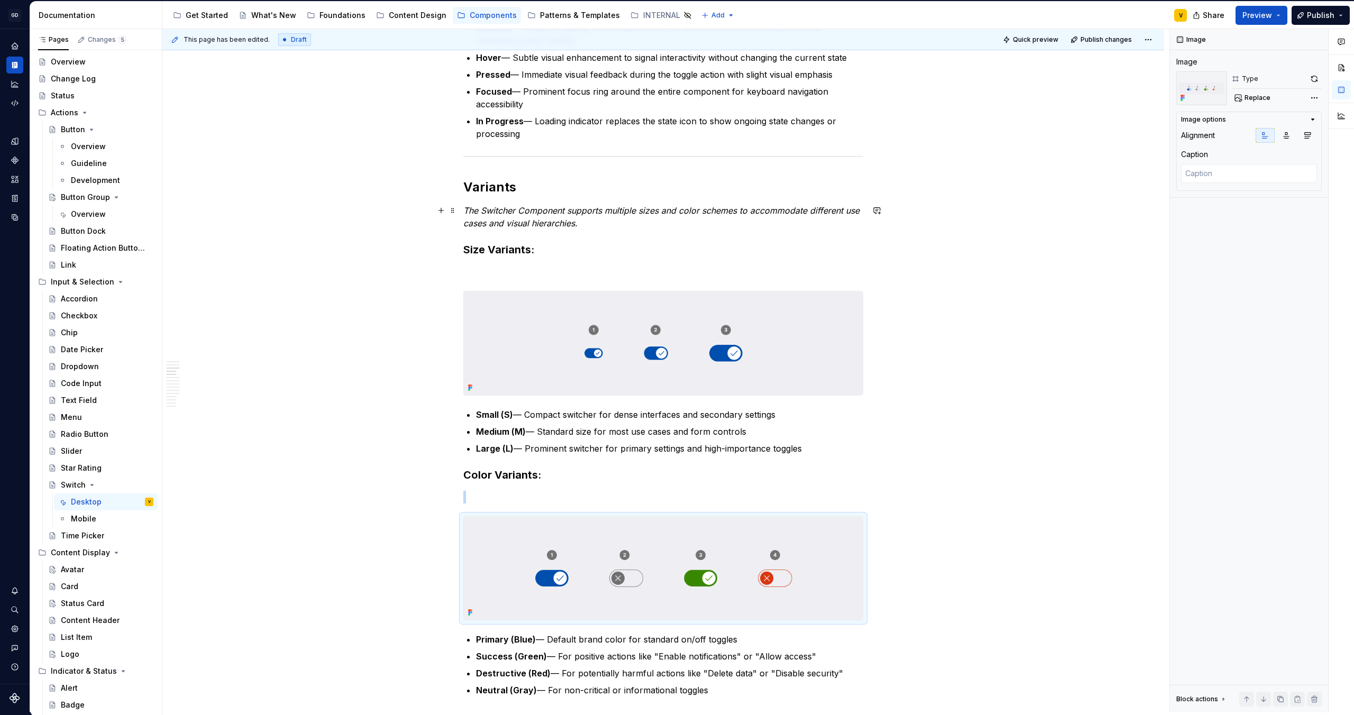
scroll to position [620, 0]
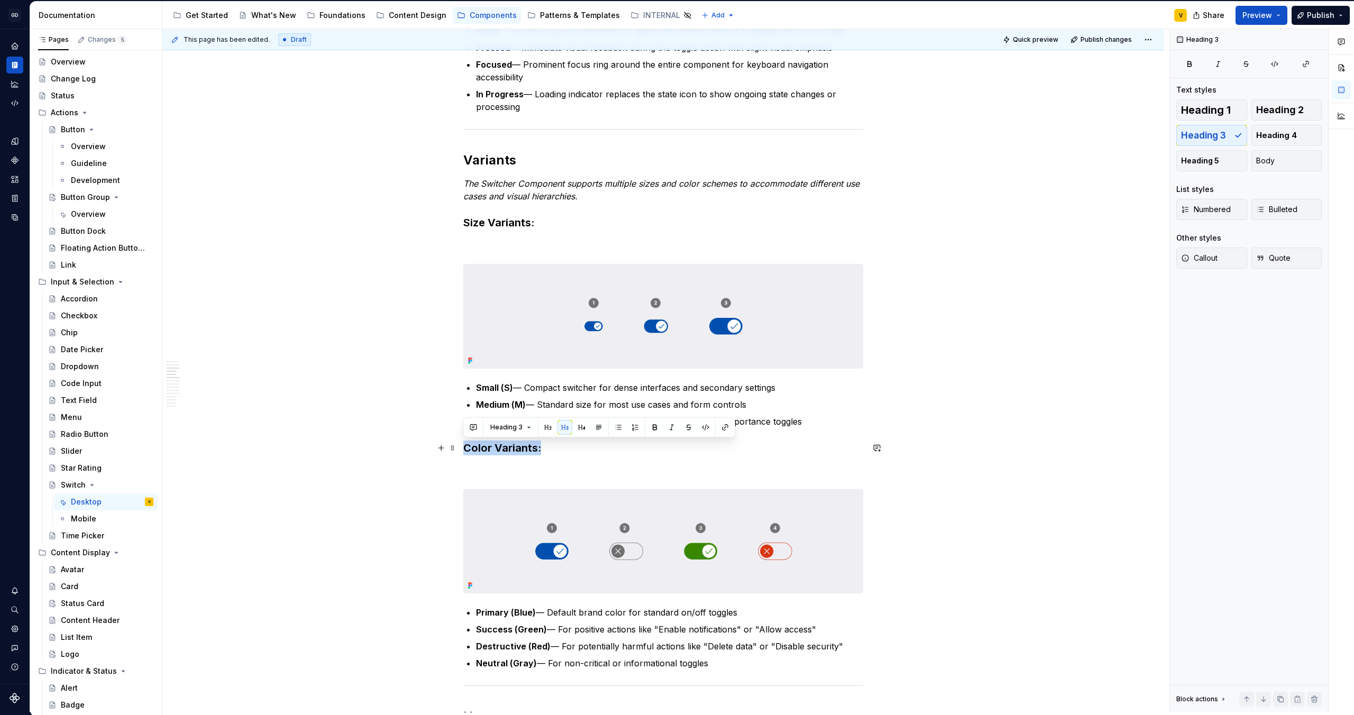
drag, startPoint x: 542, startPoint y: 451, endPoint x: 459, endPoint y: 445, distance: 83.8
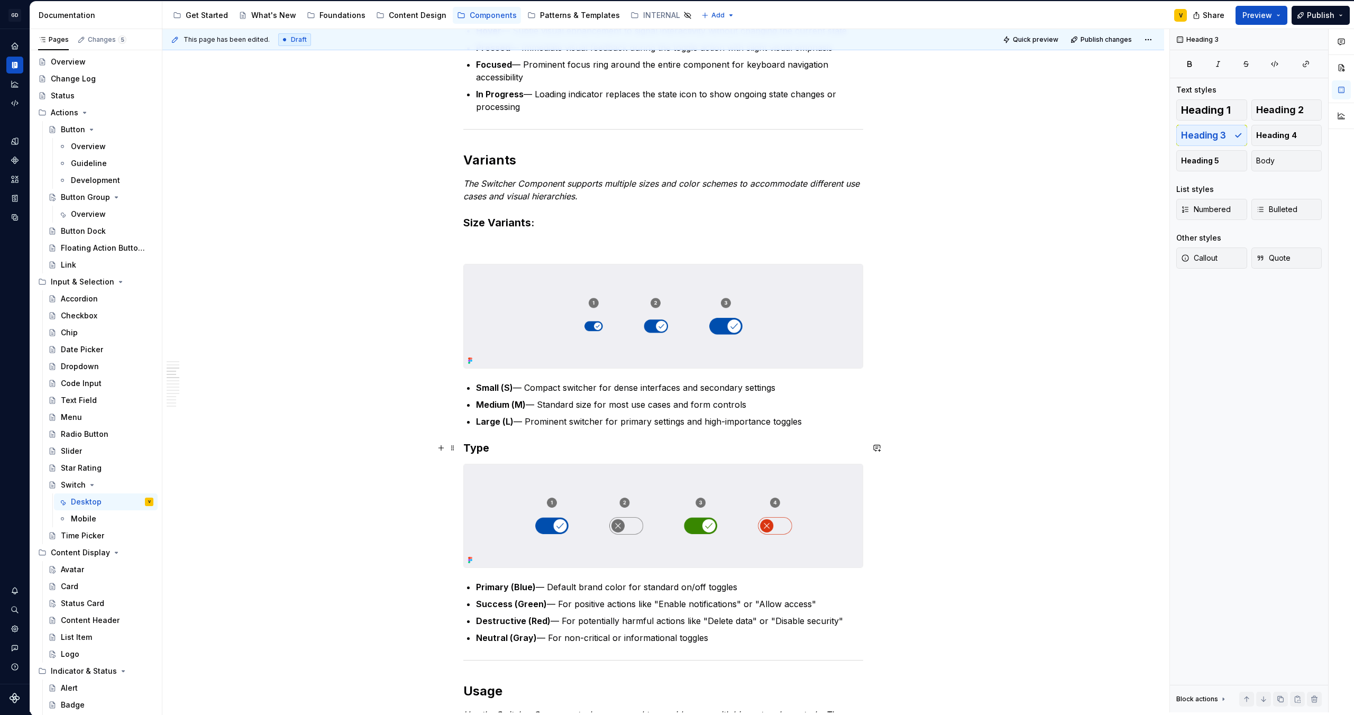
click at [463, 446] on h3 "Type" at bounding box center [663, 448] width 400 height 15
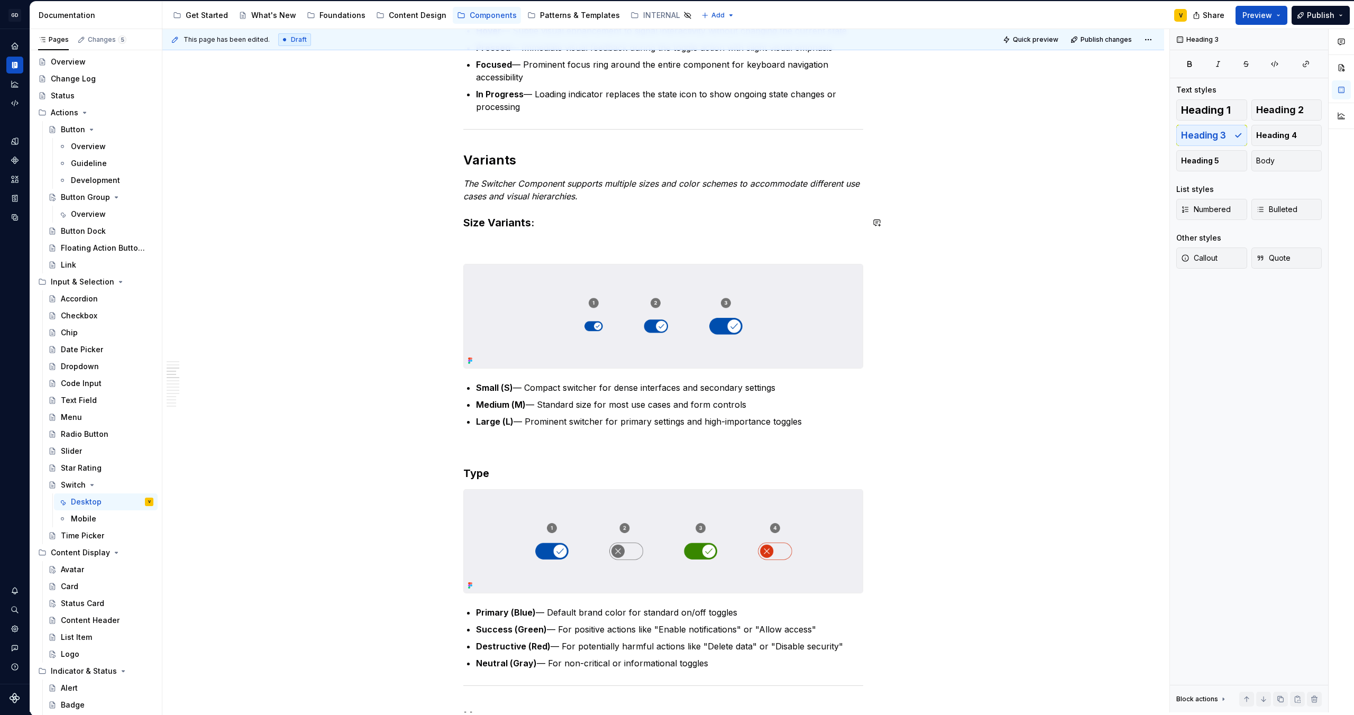
click at [474, 247] on p at bounding box center [663, 245] width 400 height 13
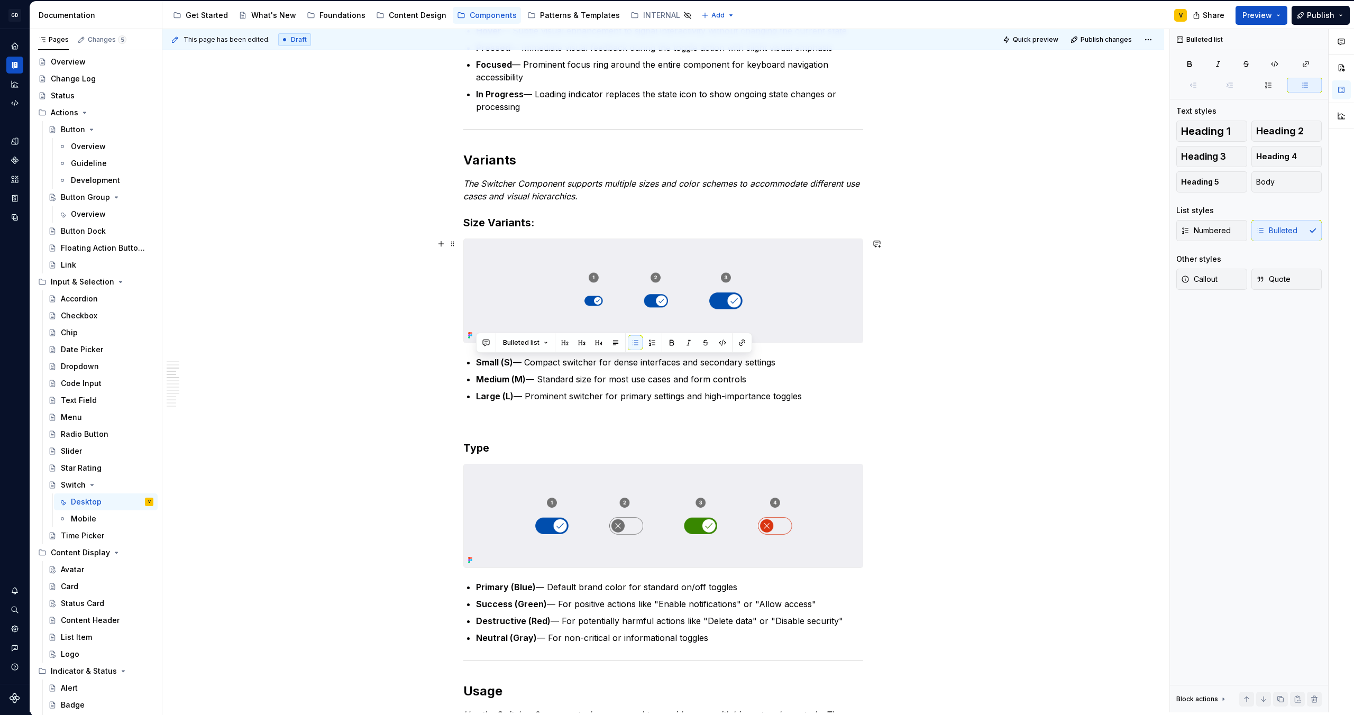
drag, startPoint x: 811, startPoint y: 399, endPoint x: 490, endPoint y: 337, distance: 327.4
click at [654, 344] on button "button" at bounding box center [652, 342] width 15 height 15
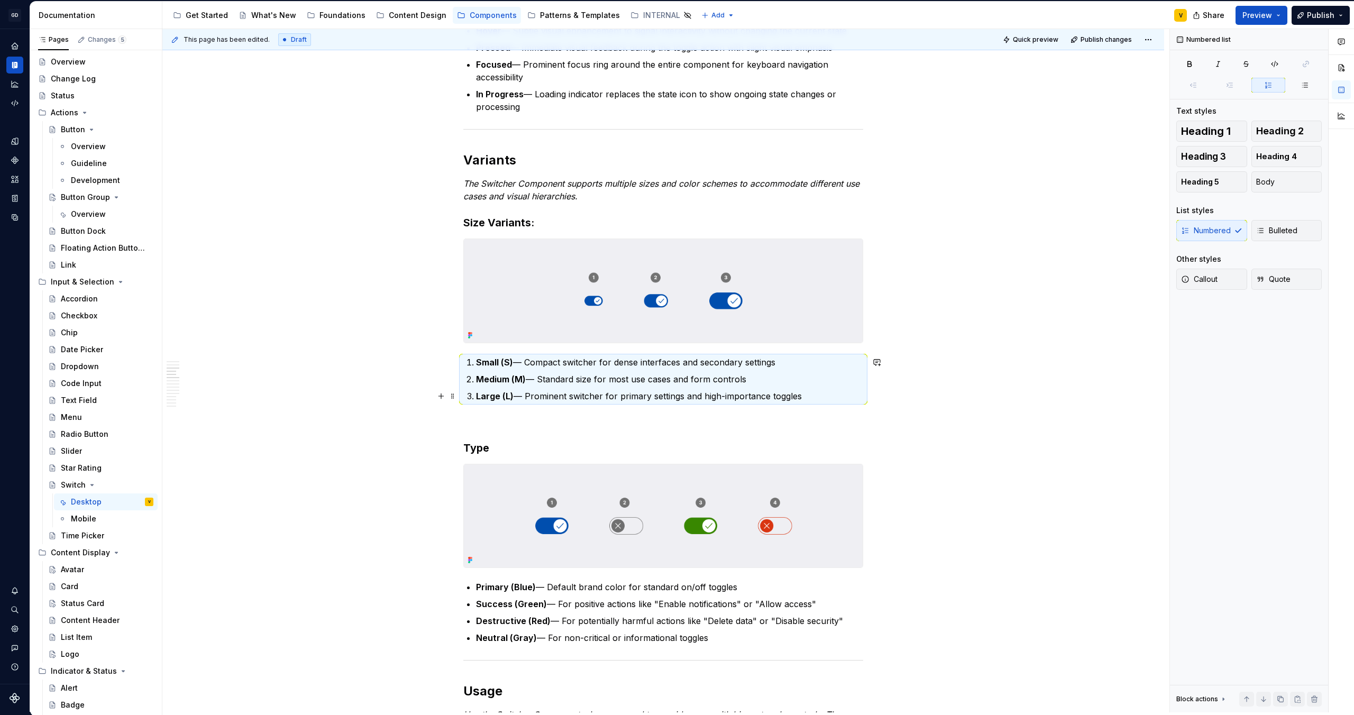
click at [679, 386] on ol "Small (S) — Compact switcher for dense interfaces and secondary settings Medium…" at bounding box center [669, 379] width 387 height 47
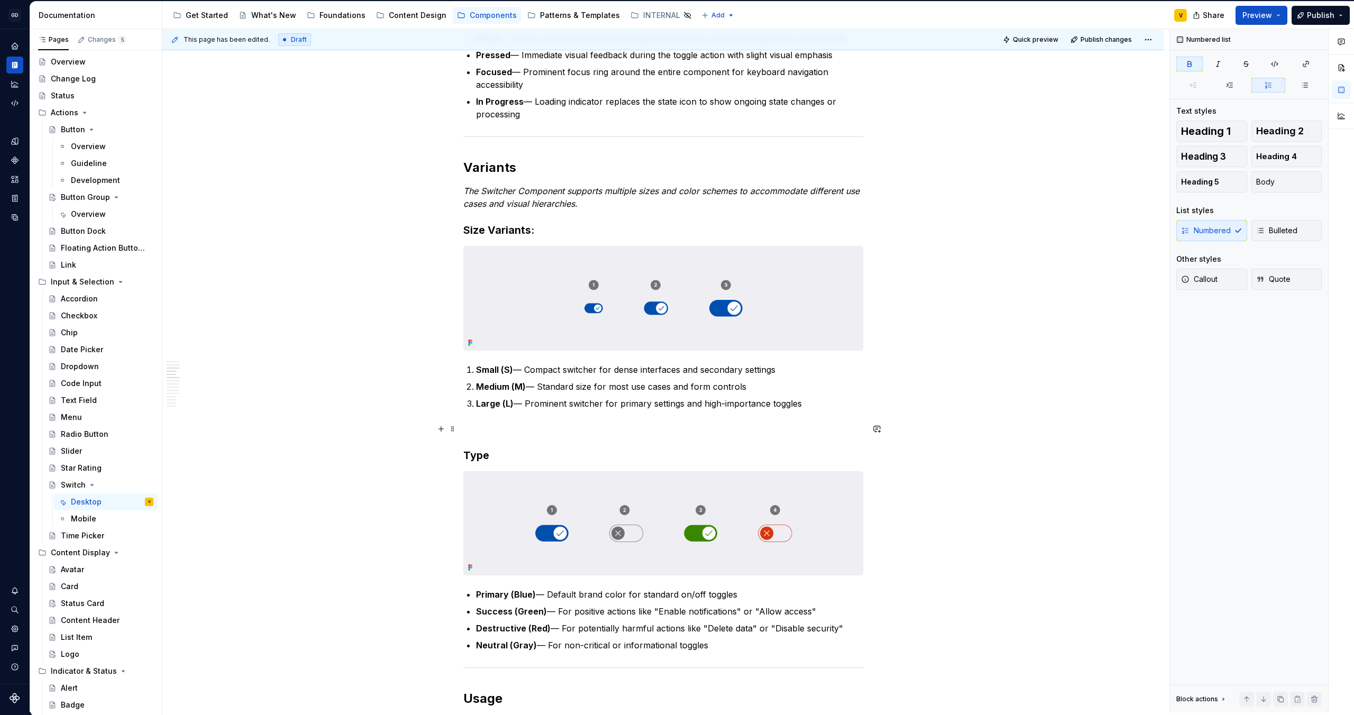
scroll to position [598, 0]
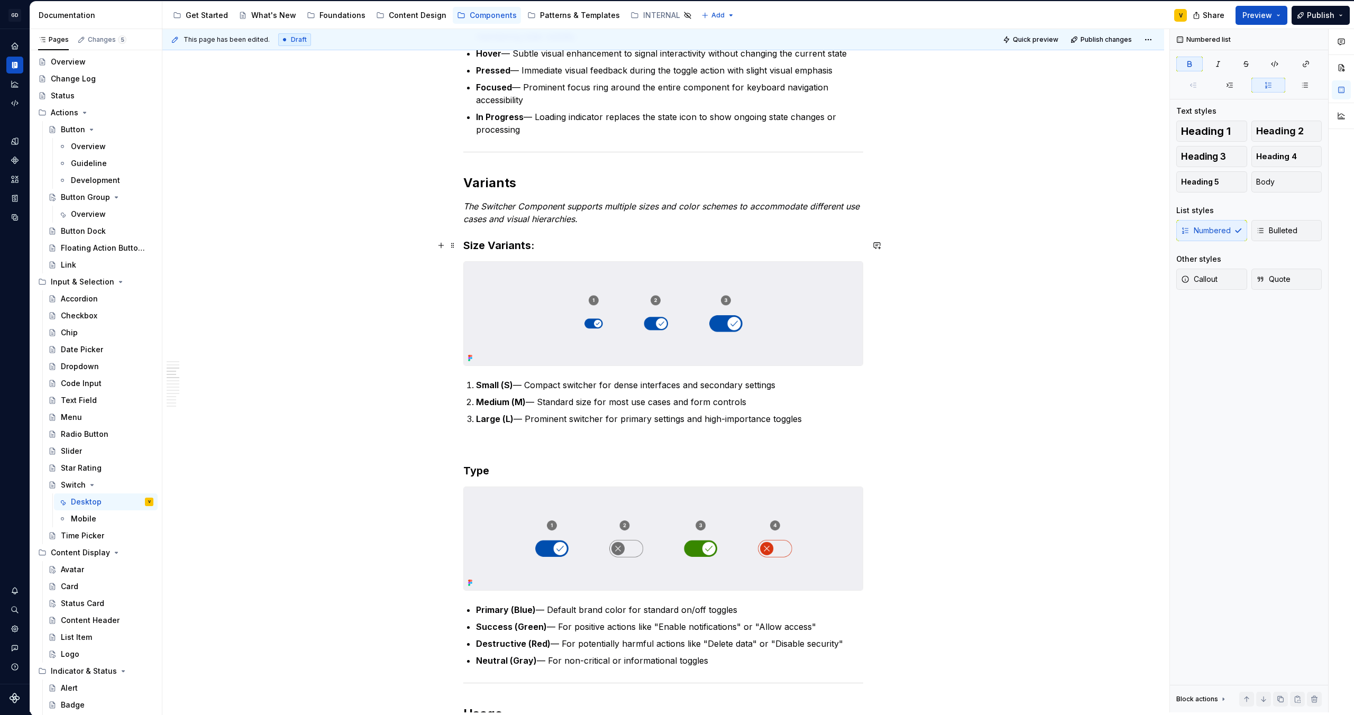
click at [538, 247] on h3 "Size Variants:" at bounding box center [663, 245] width 400 height 15
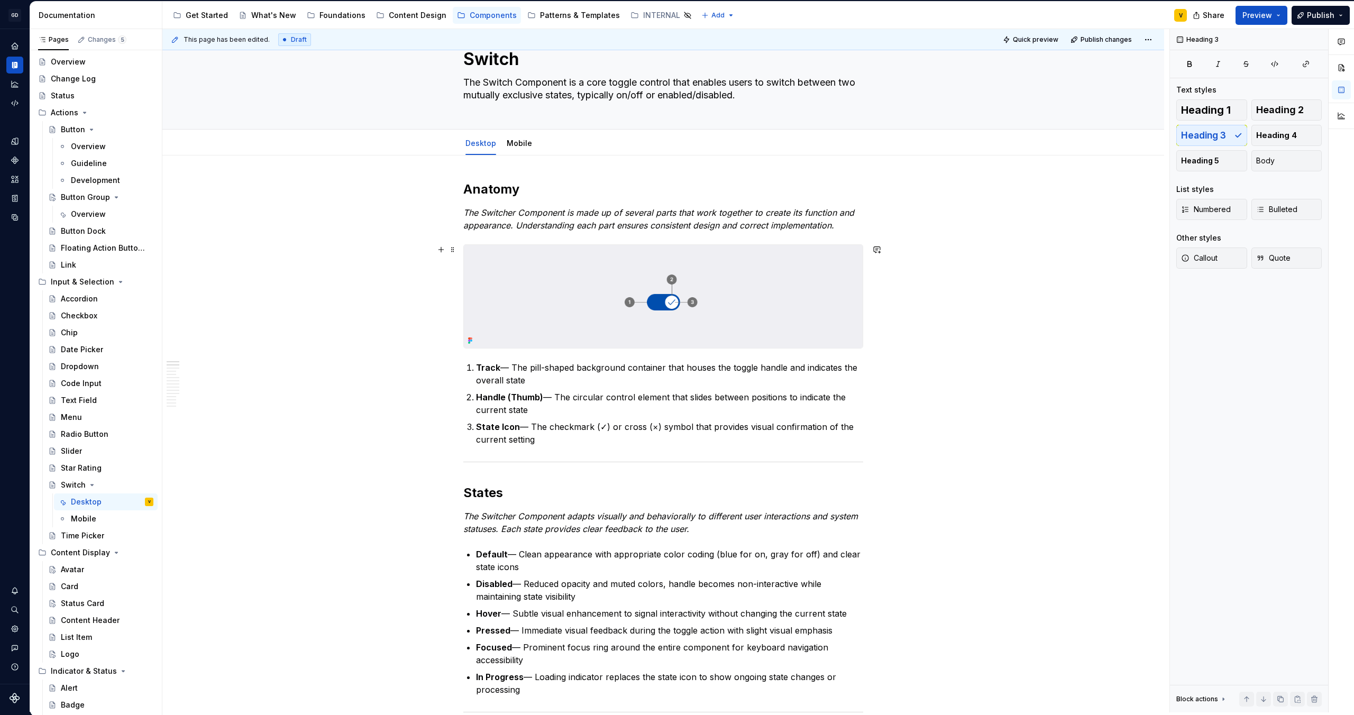
scroll to position [0, 0]
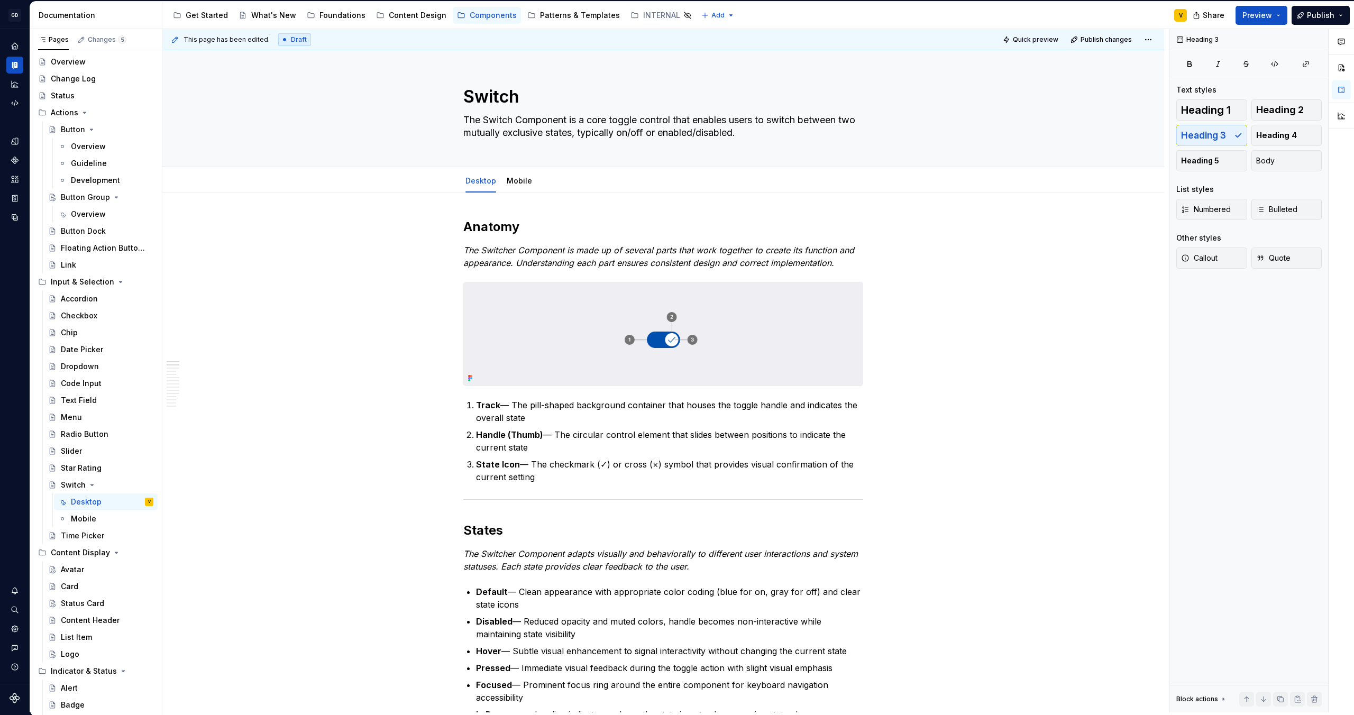
type textarea "*"
